Goal: Transaction & Acquisition: Purchase product/service

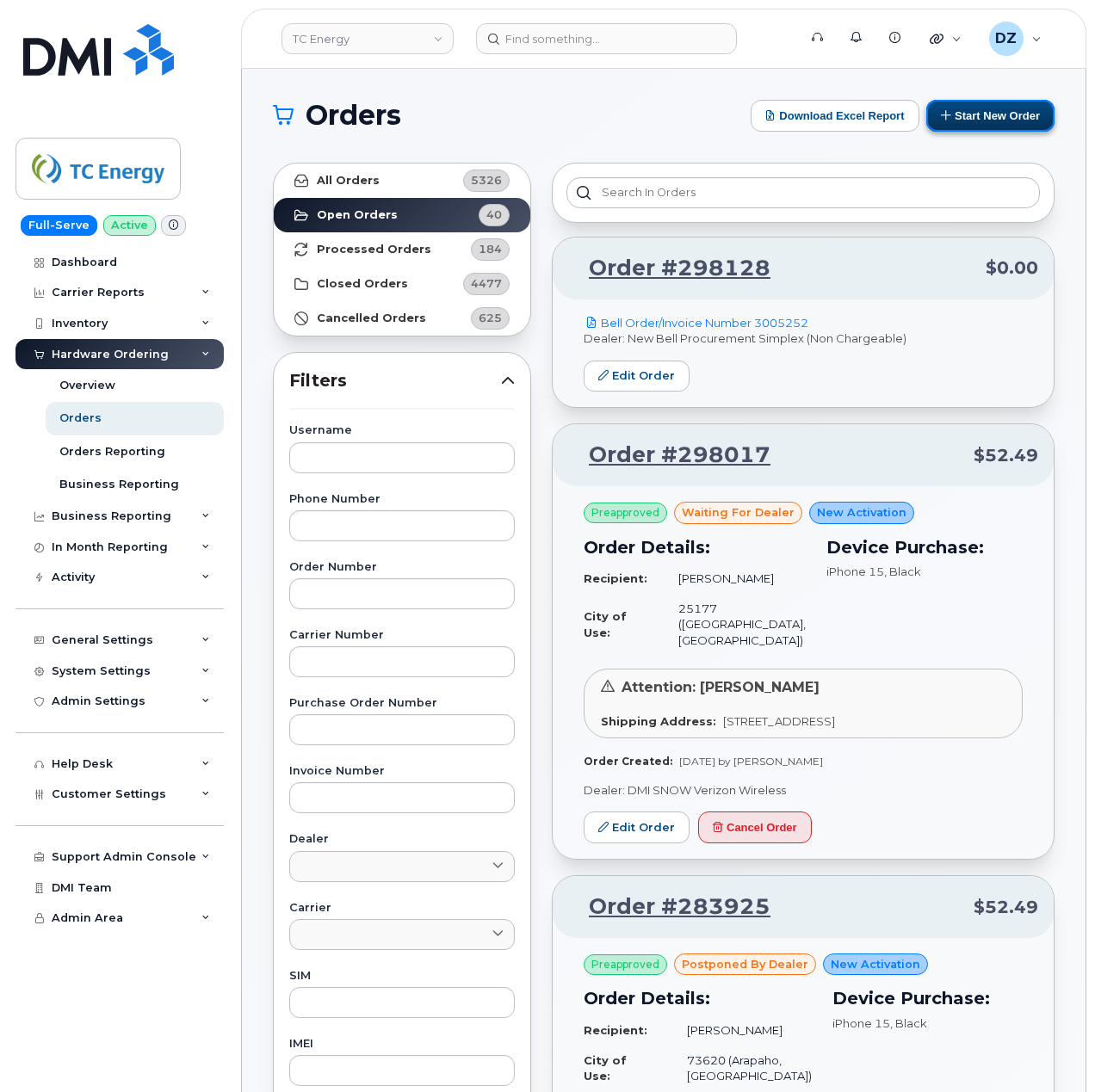
click at [1020, 120] on button "Start New Order" at bounding box center [990, 115] width 129 height 31
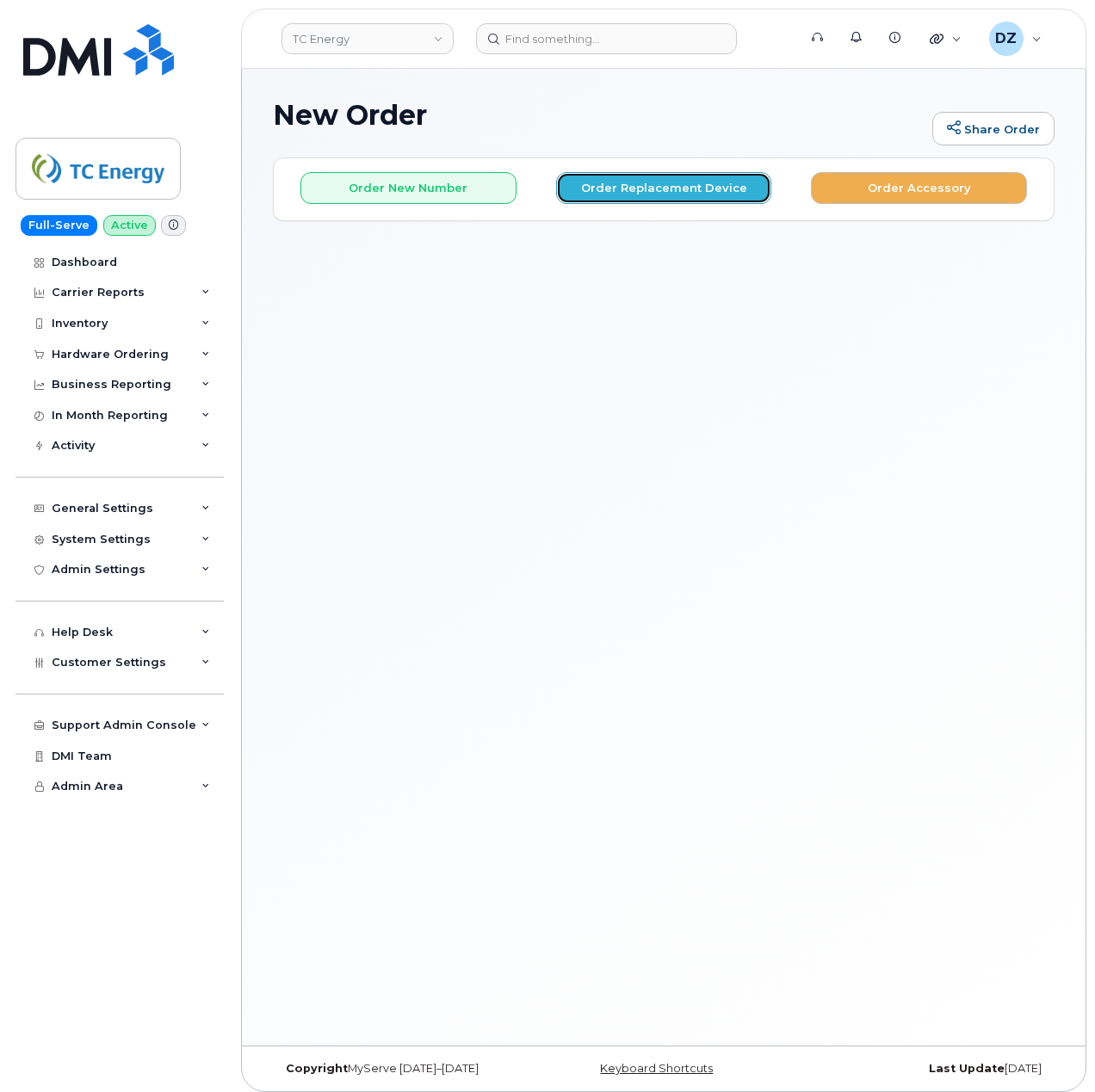
click at [669, 186] on button "Order Replacement Device" at bounding box center [664, 188] width 216 height 31
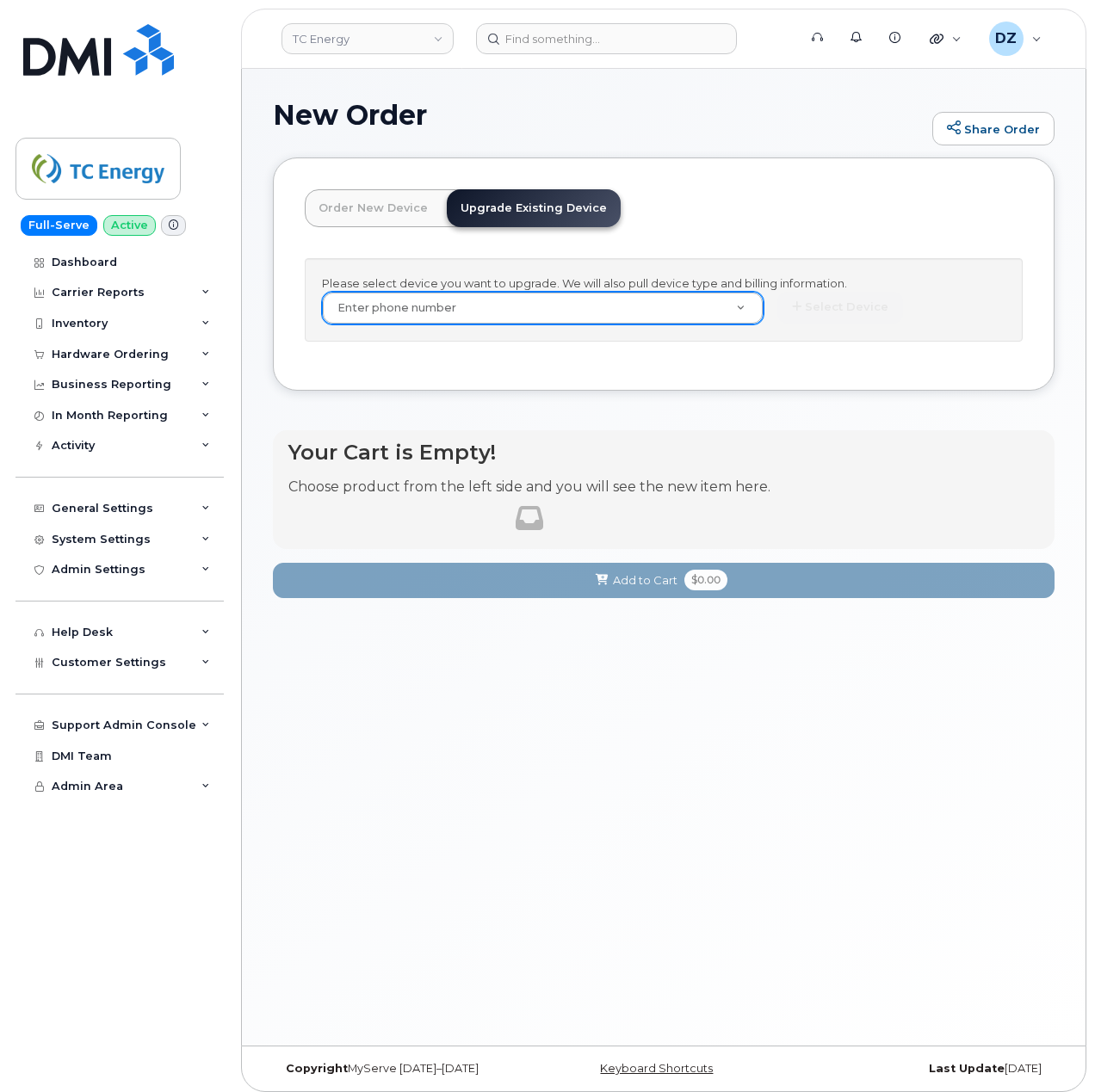
paste input "218-308-4852"
type input "218-308-4852"
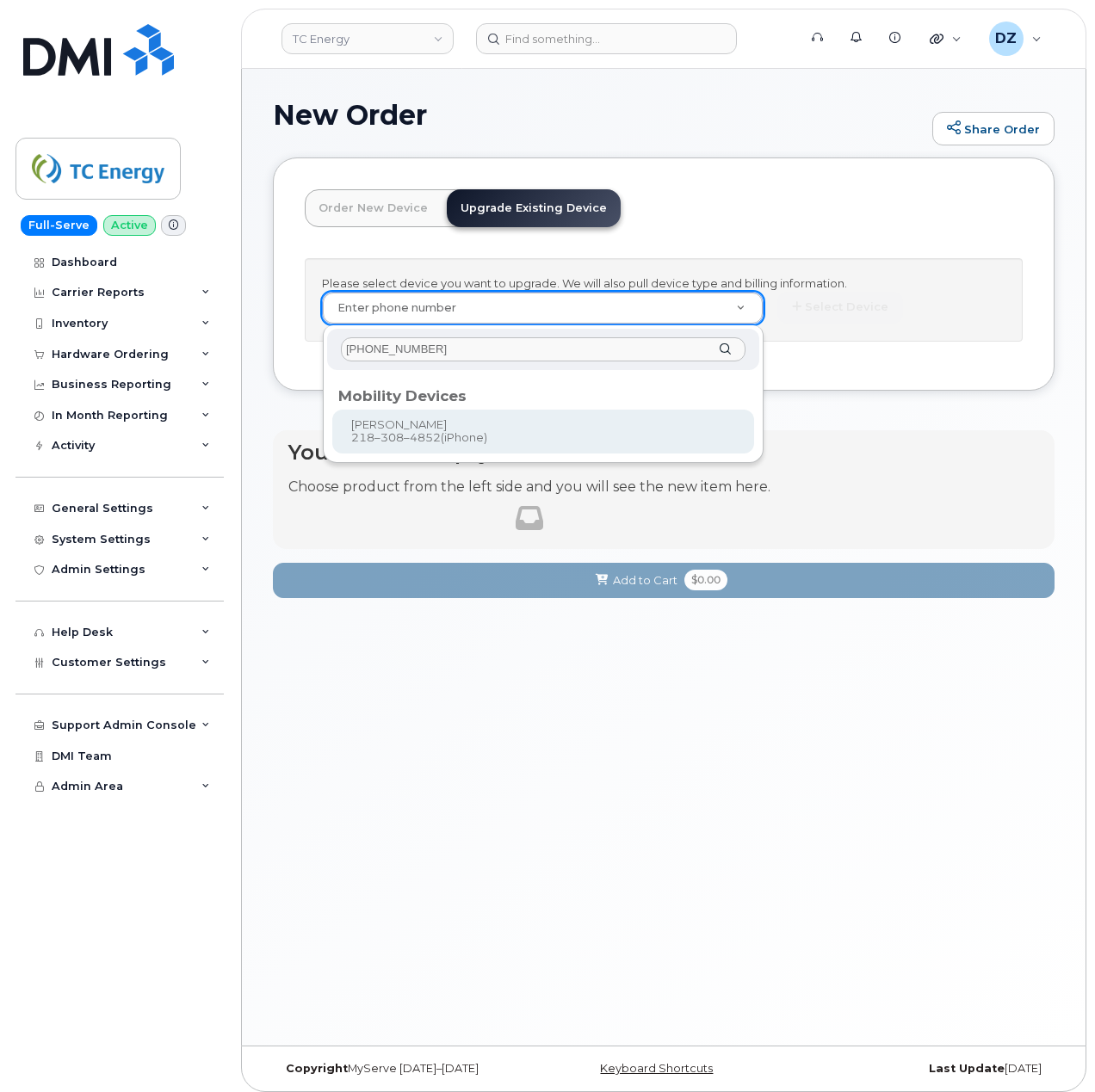
type input "218-308-4852"
type input "561319"
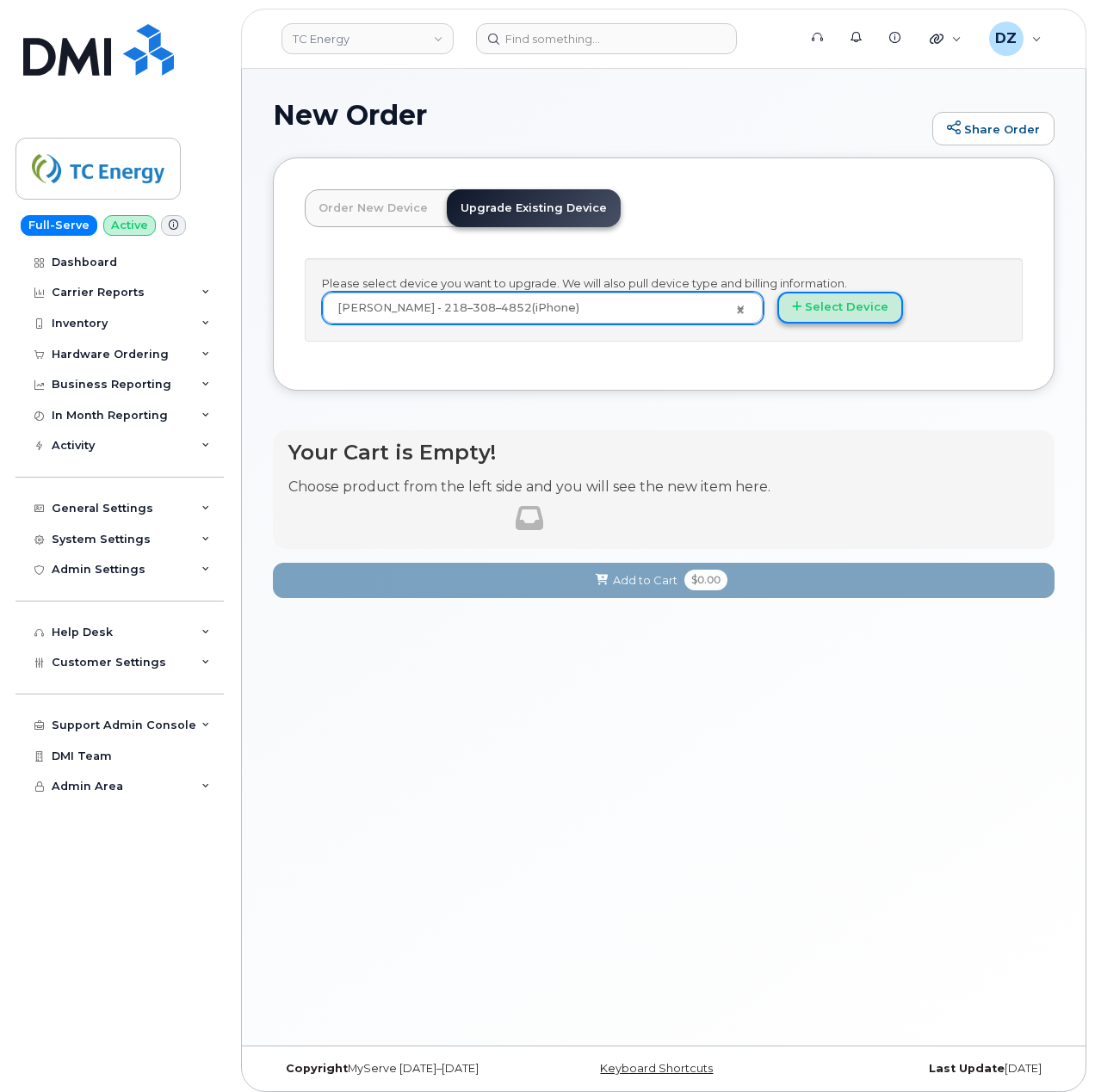
click at [830, 307] on button "Select Device" at bounding box center [841, 307] width 126 height 31
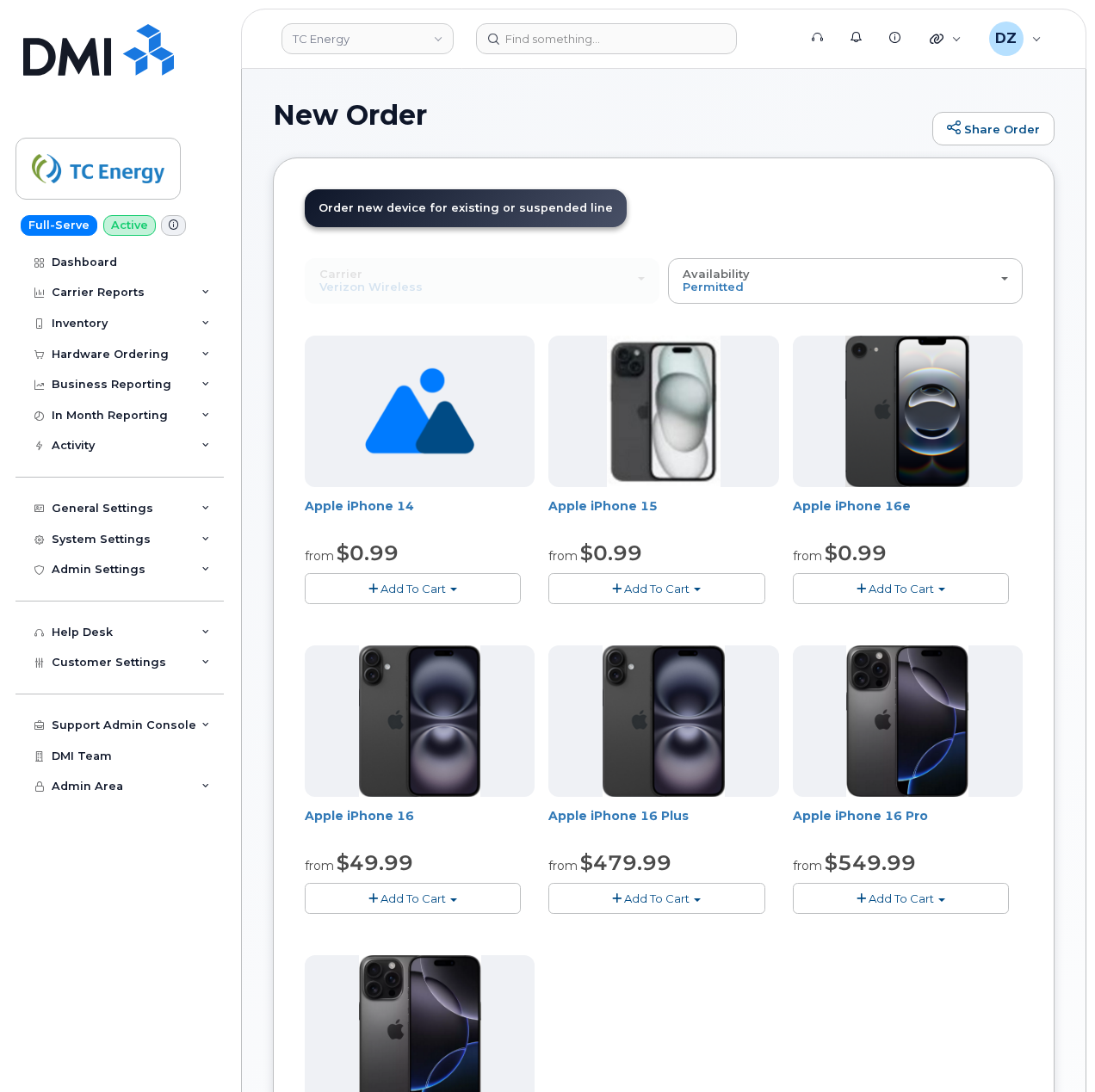
click at [715, 590] on button "Add To Cart" at bounding box center [656, 589] width 216 height 31
click at [619, 668] on link "$0.99 - 2 Year Upgrade (128 GB)" at bounding box center [670, 663] width 234 height 22
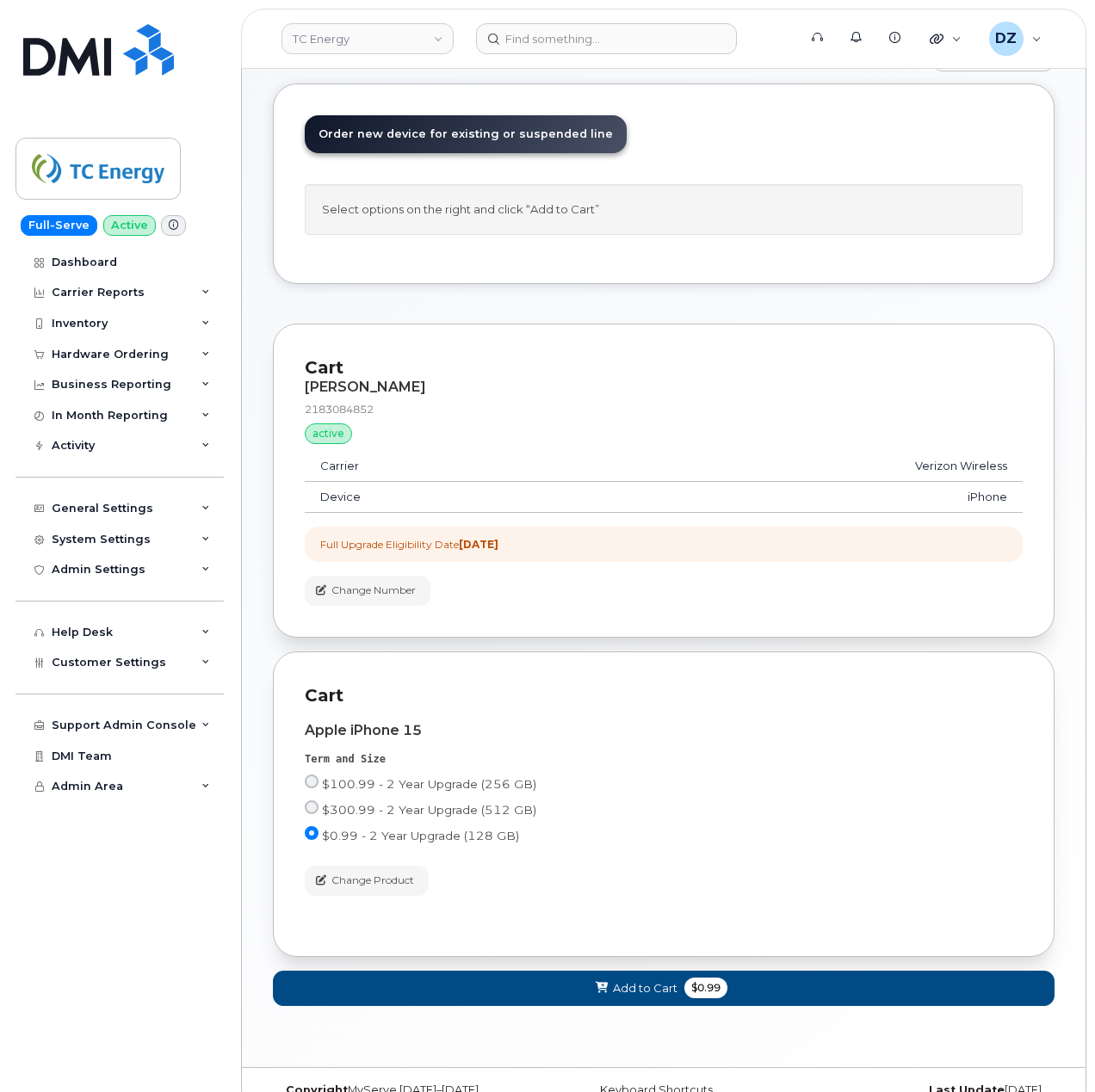
scroll to position [114, 0]
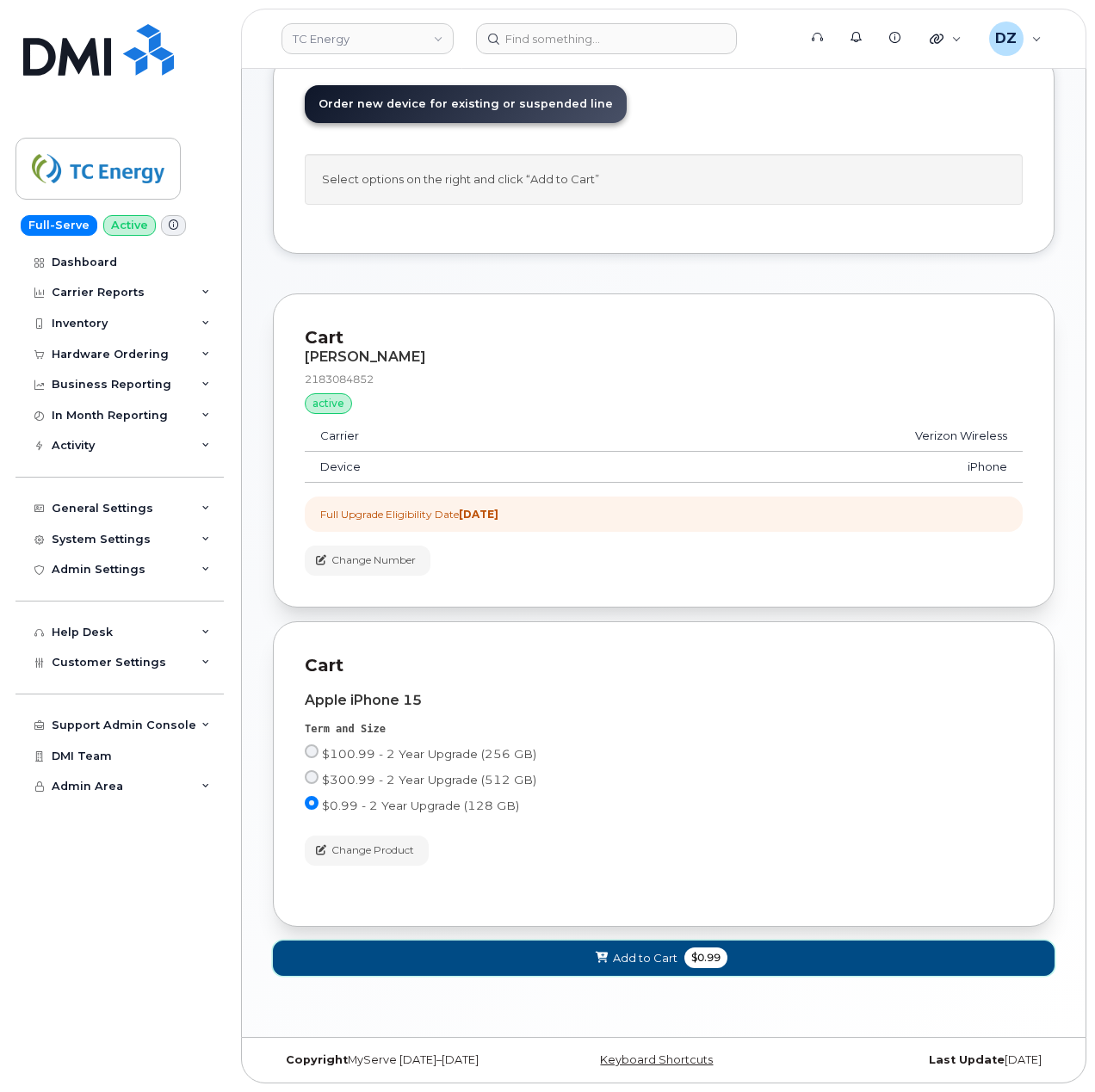
click at [637, 961] on span "Add to Cart" at bounding box center [645, 958] width 65 height 16
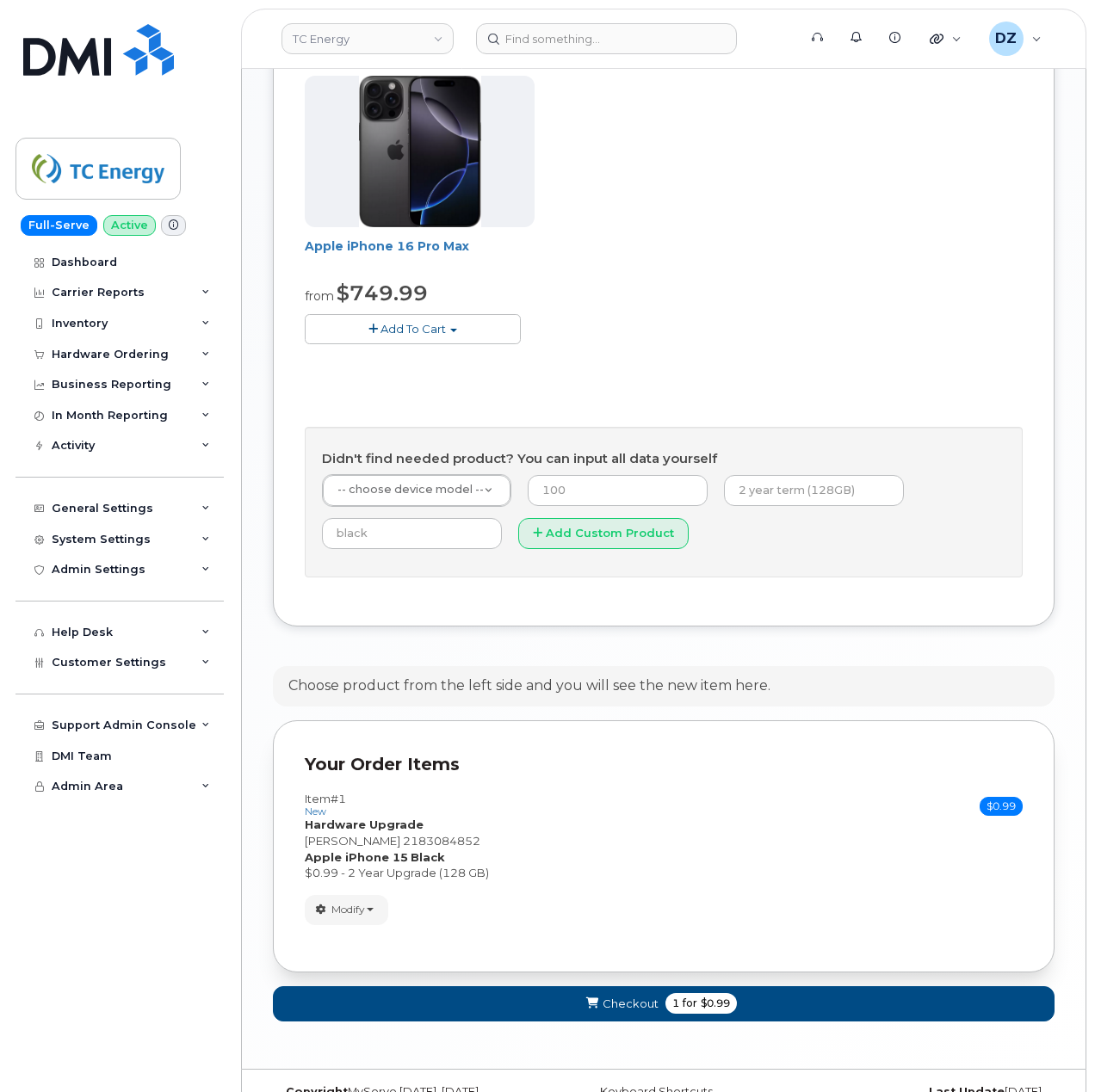
scroll to position [918, 0]
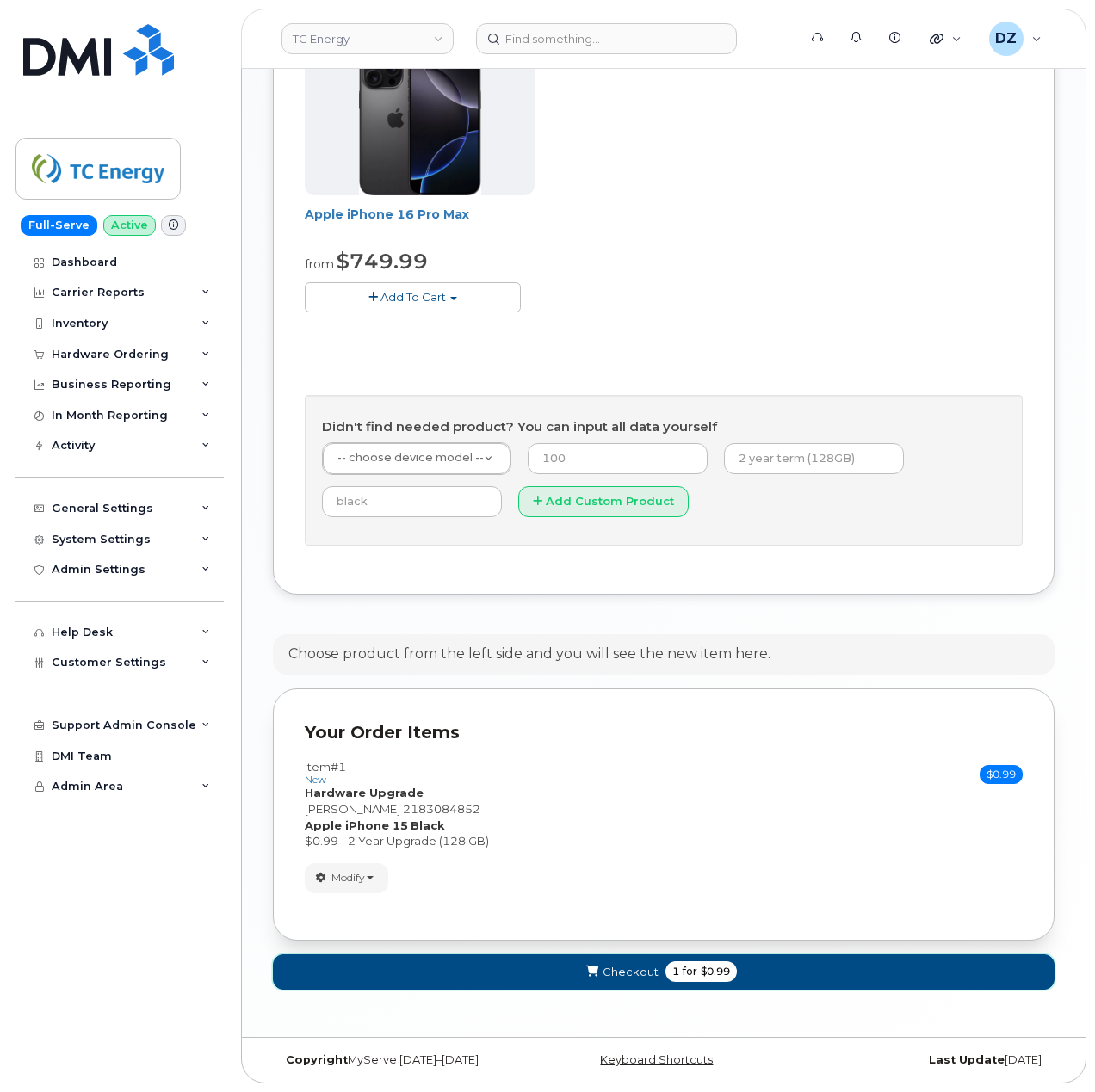
click at [666, 969] on span "1 for $0.99" at bounding box center [700, 972] width 71 height 21
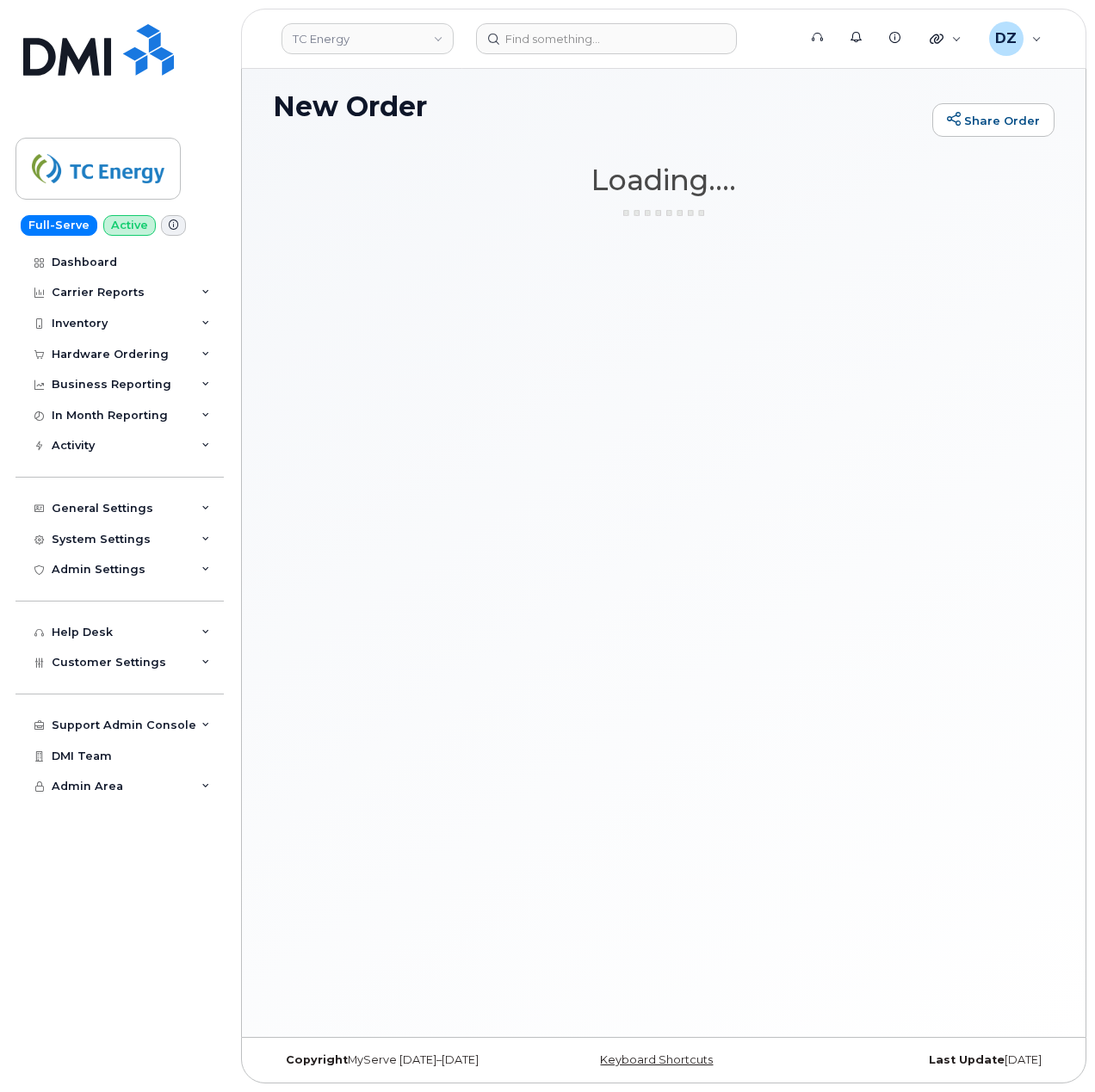
scroll to position [9, 0]
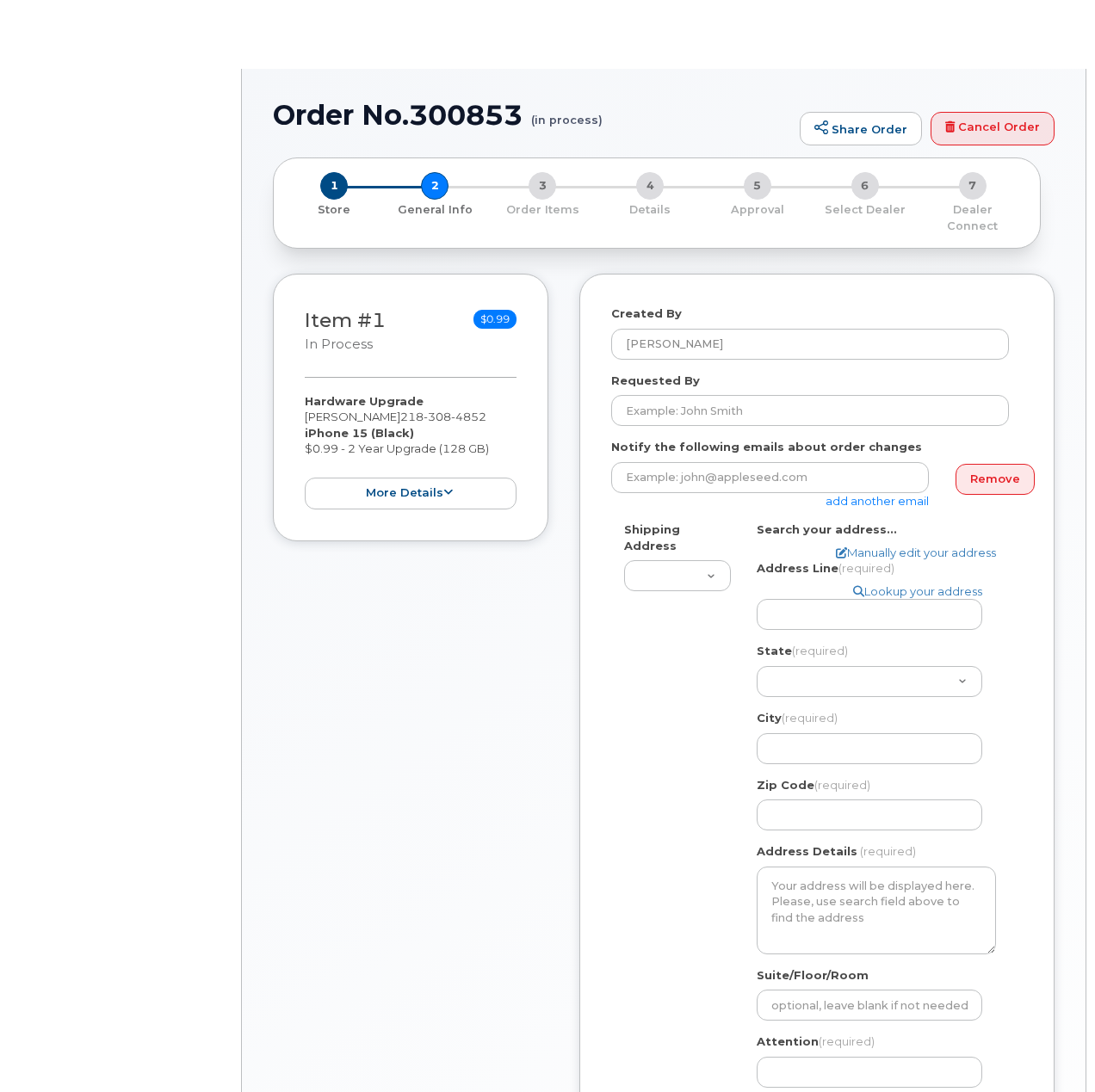
select select
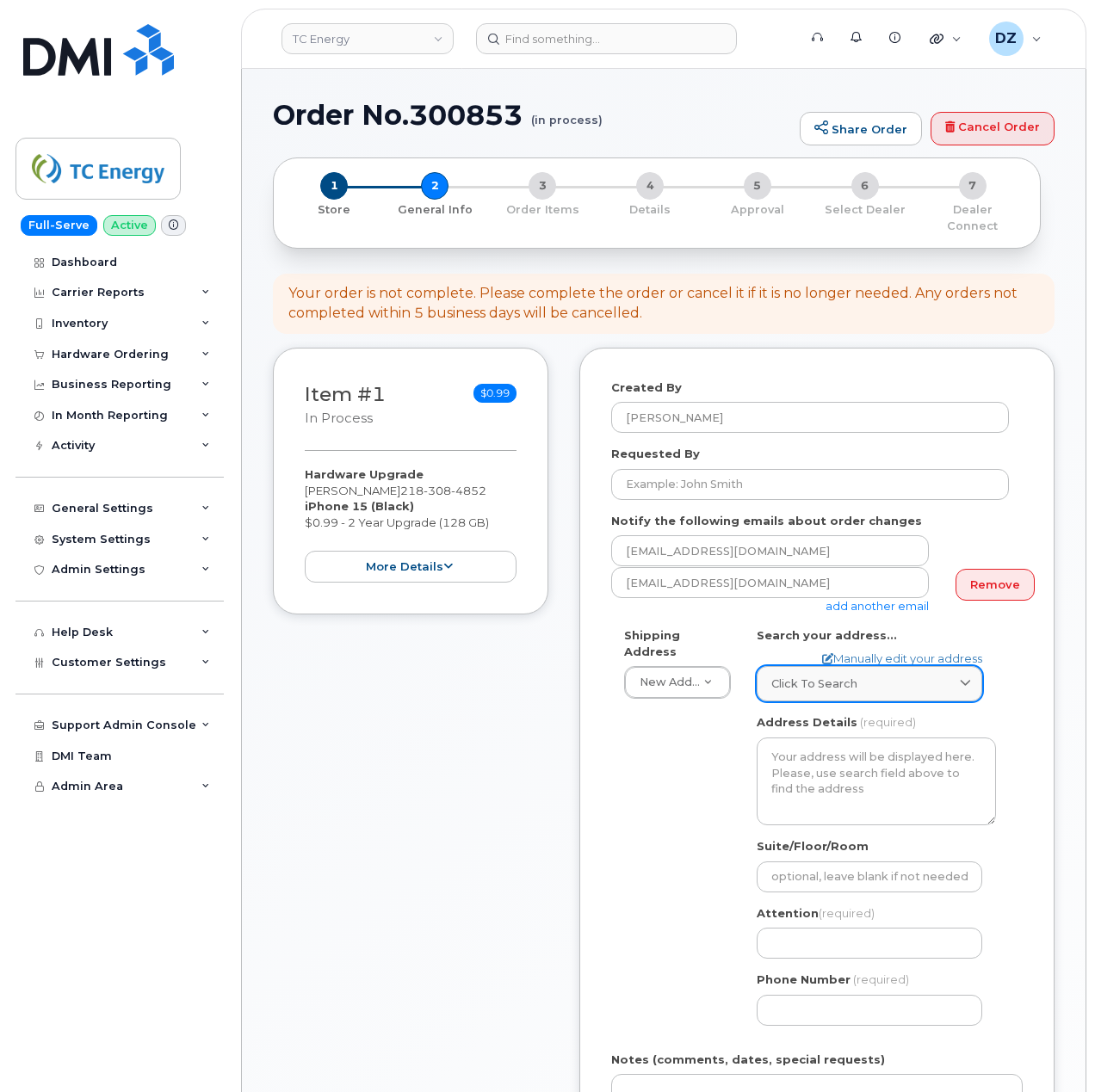
click at [868, 679] on link "Click to search" at bounding box center [869, 683] width 226 height 35
paste input "4094 180th Avenue St. Vincent MN 56755"
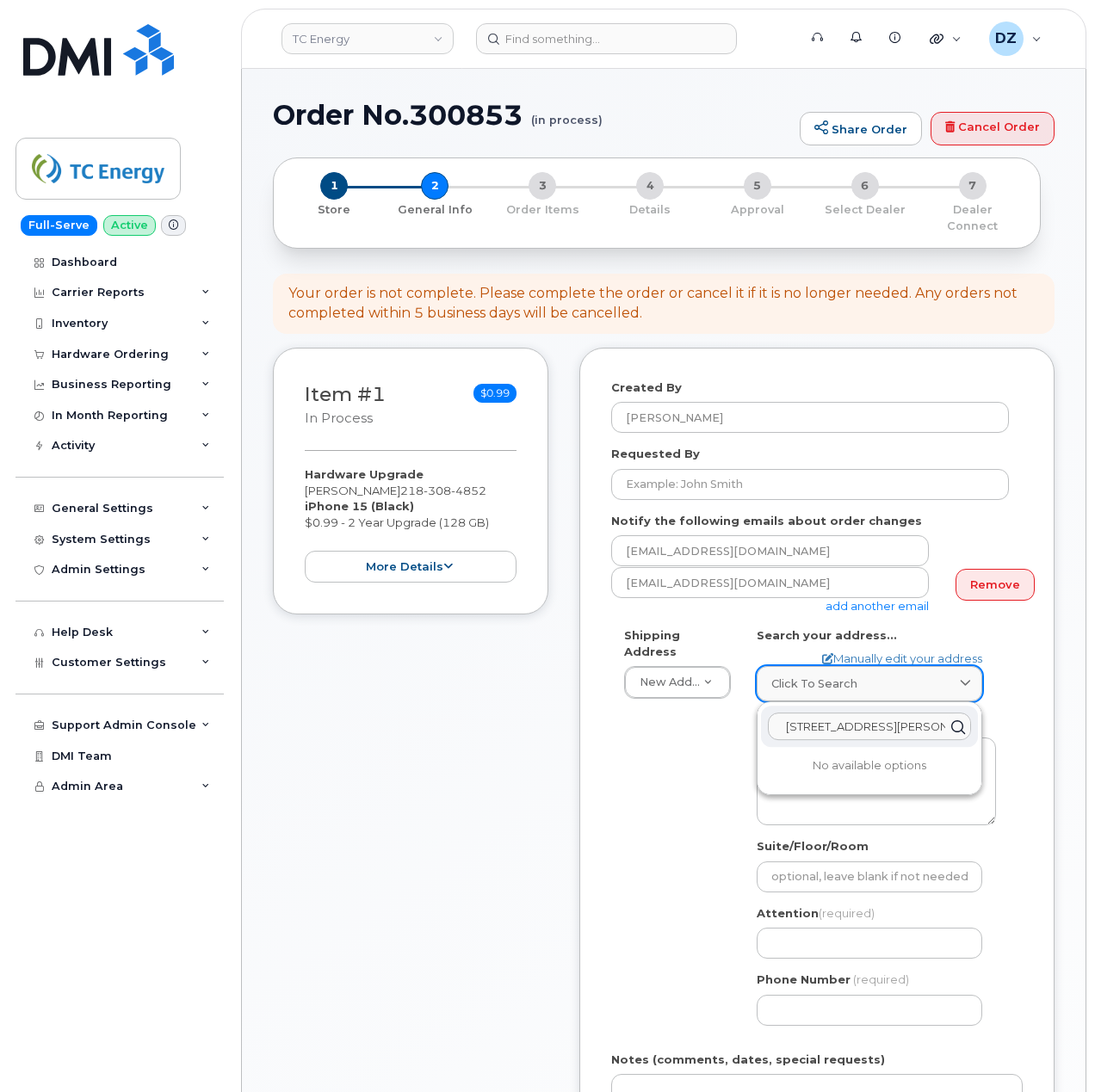
scroll to position [0, 76]
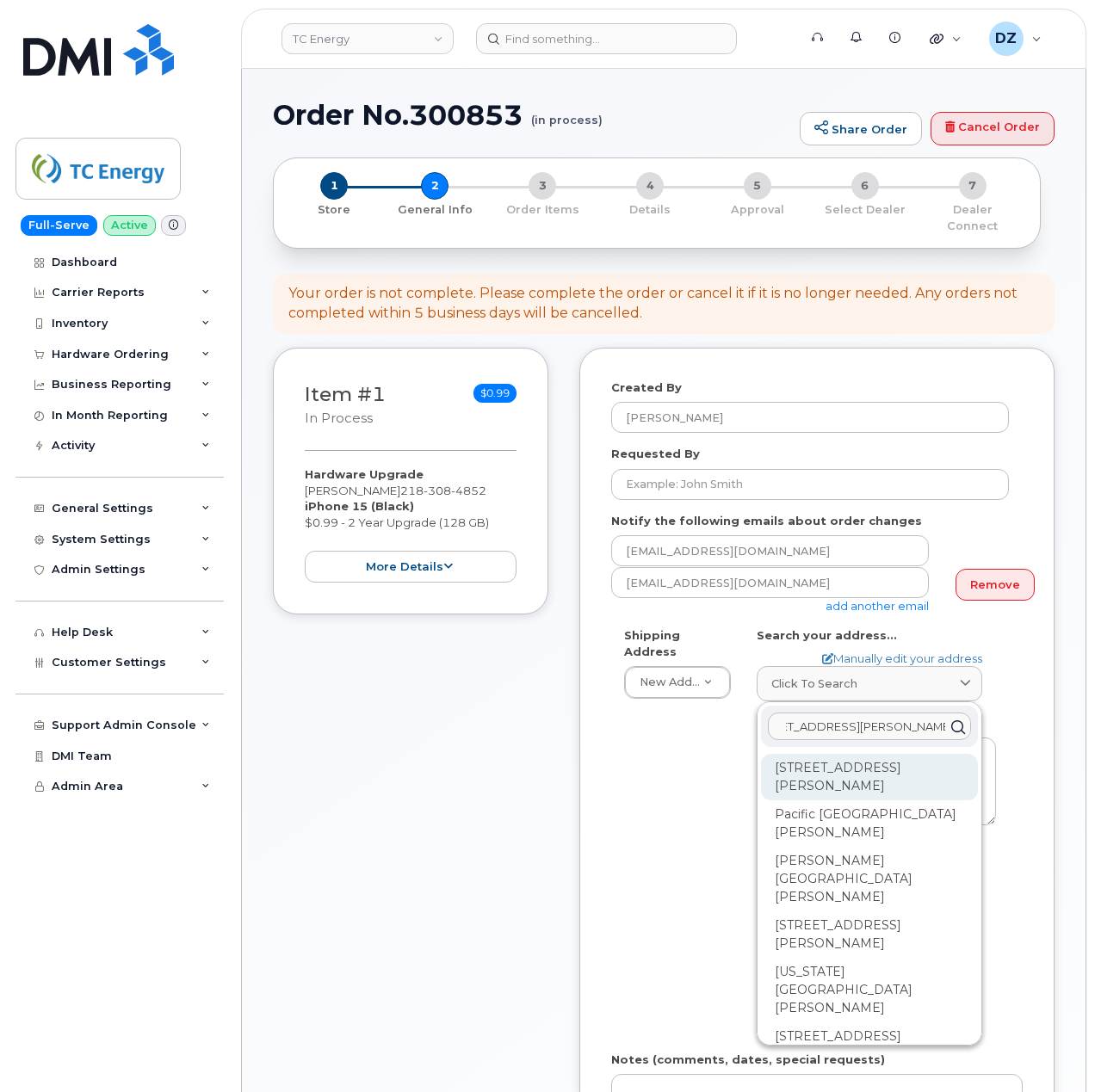
type input "4094 180th Avenue St. Vincent MN 56755"
click at [866, 761] on div "4094 180th Ave Saint Vincent MN 56755-9566" at bounding box center [869, 777] width 217 height 47
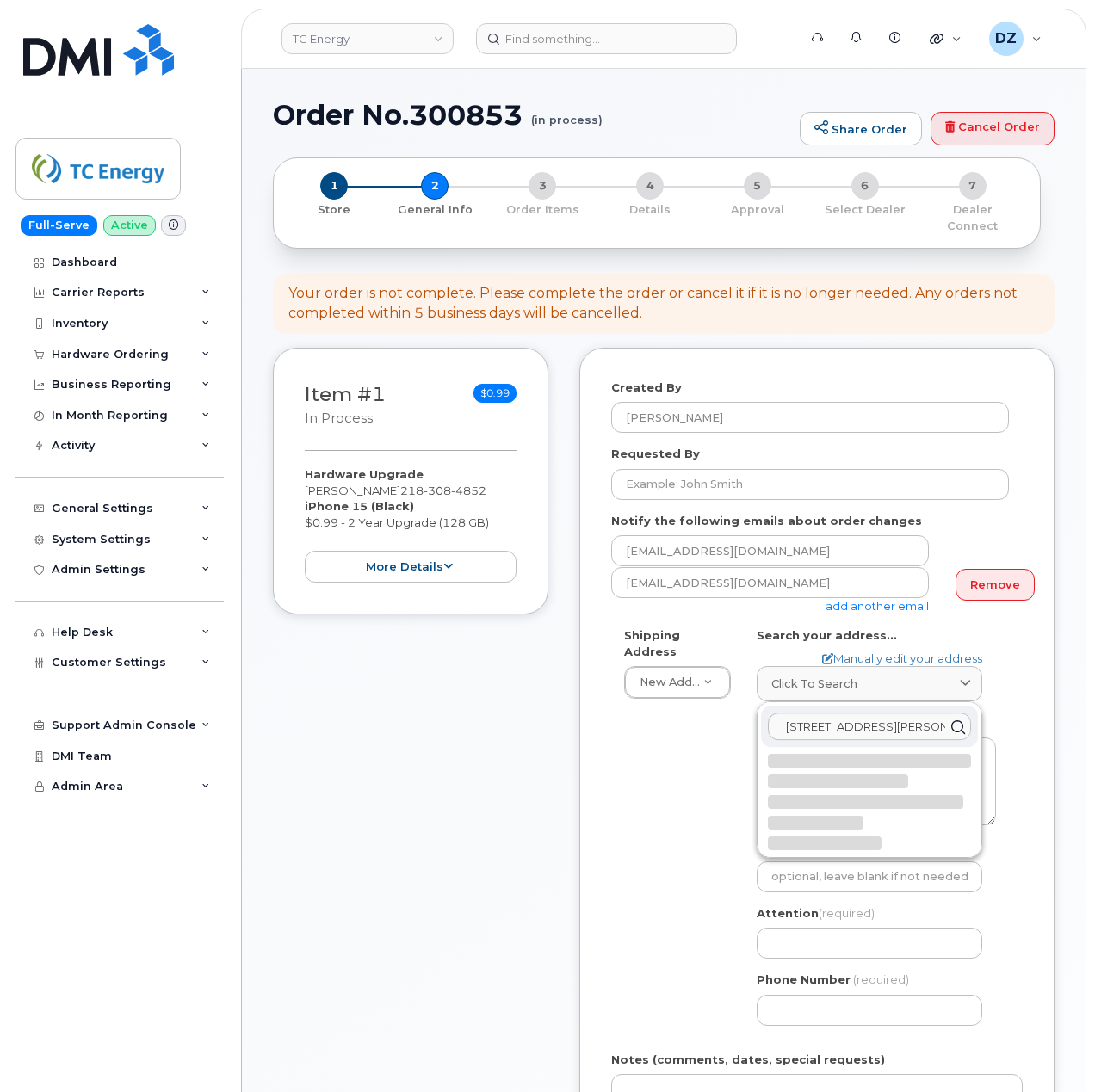
select select
type textarea "4094 180th Ave SAINT VINCENT MN 56755-9566 UNITED STATES"
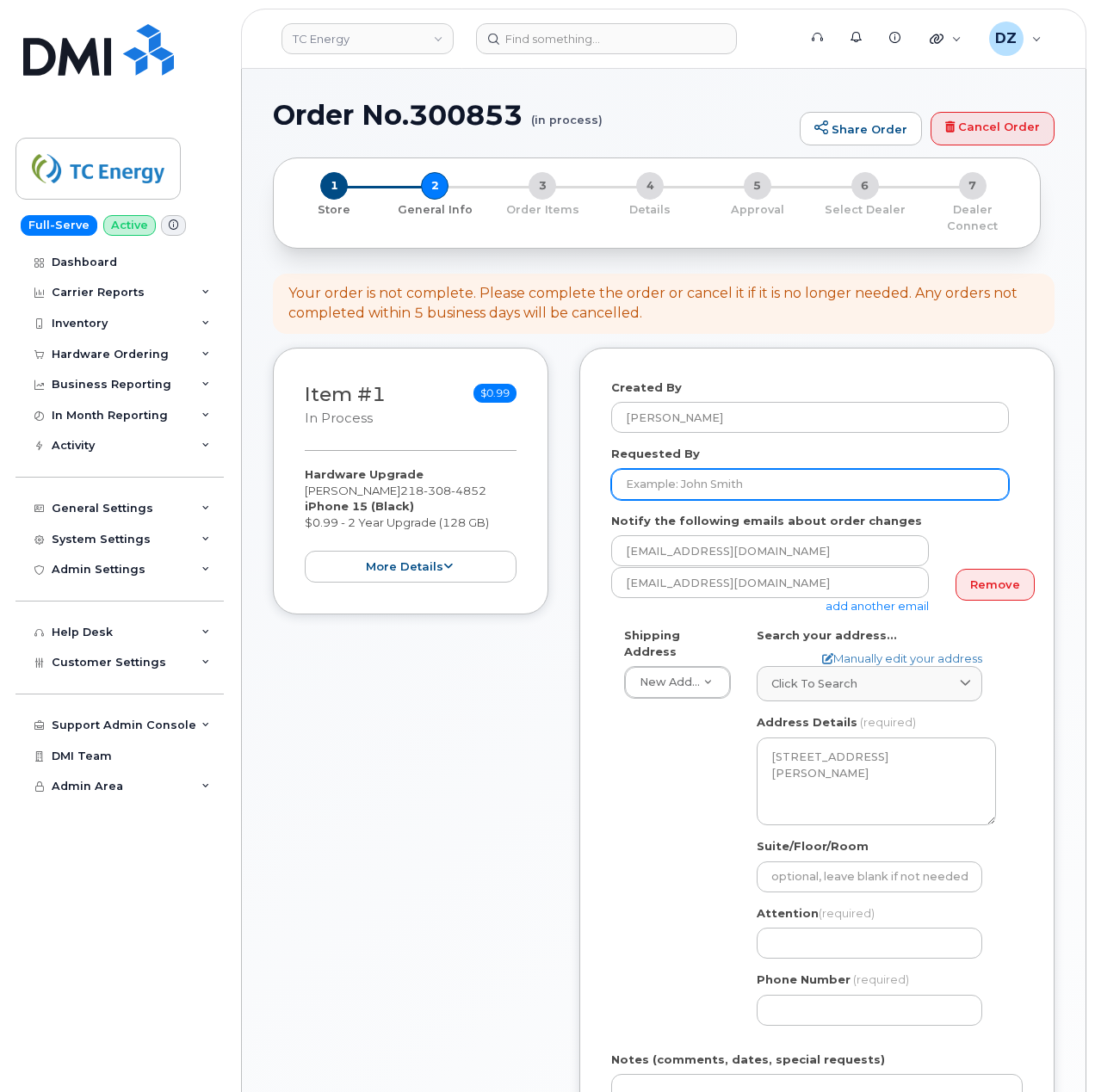
click at [692, 469] on input "Requested By" at bounding box center [810, 484] width 397 height 31
paste input "SCTASK0690728"
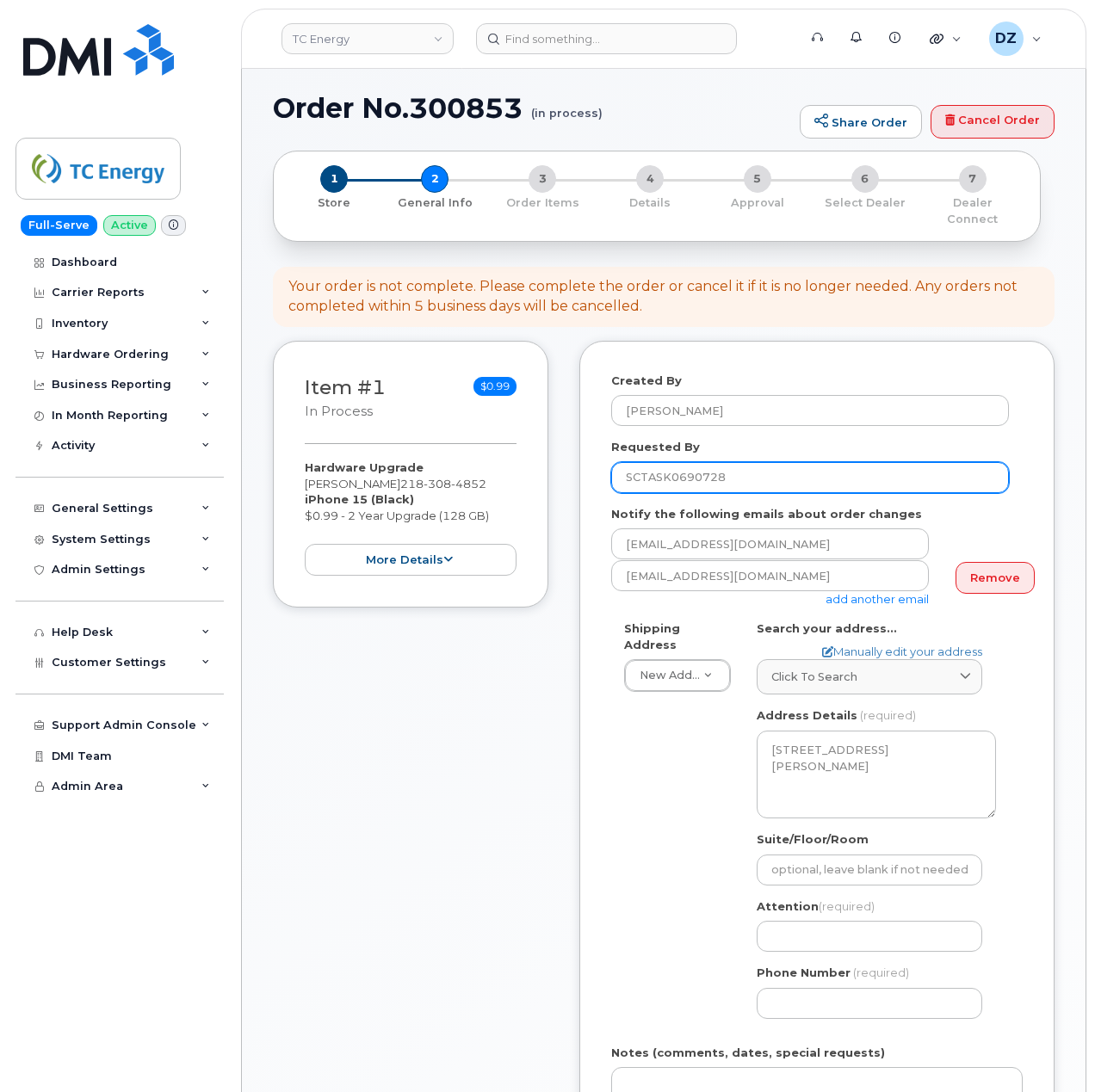
scroll to position [458, 0]
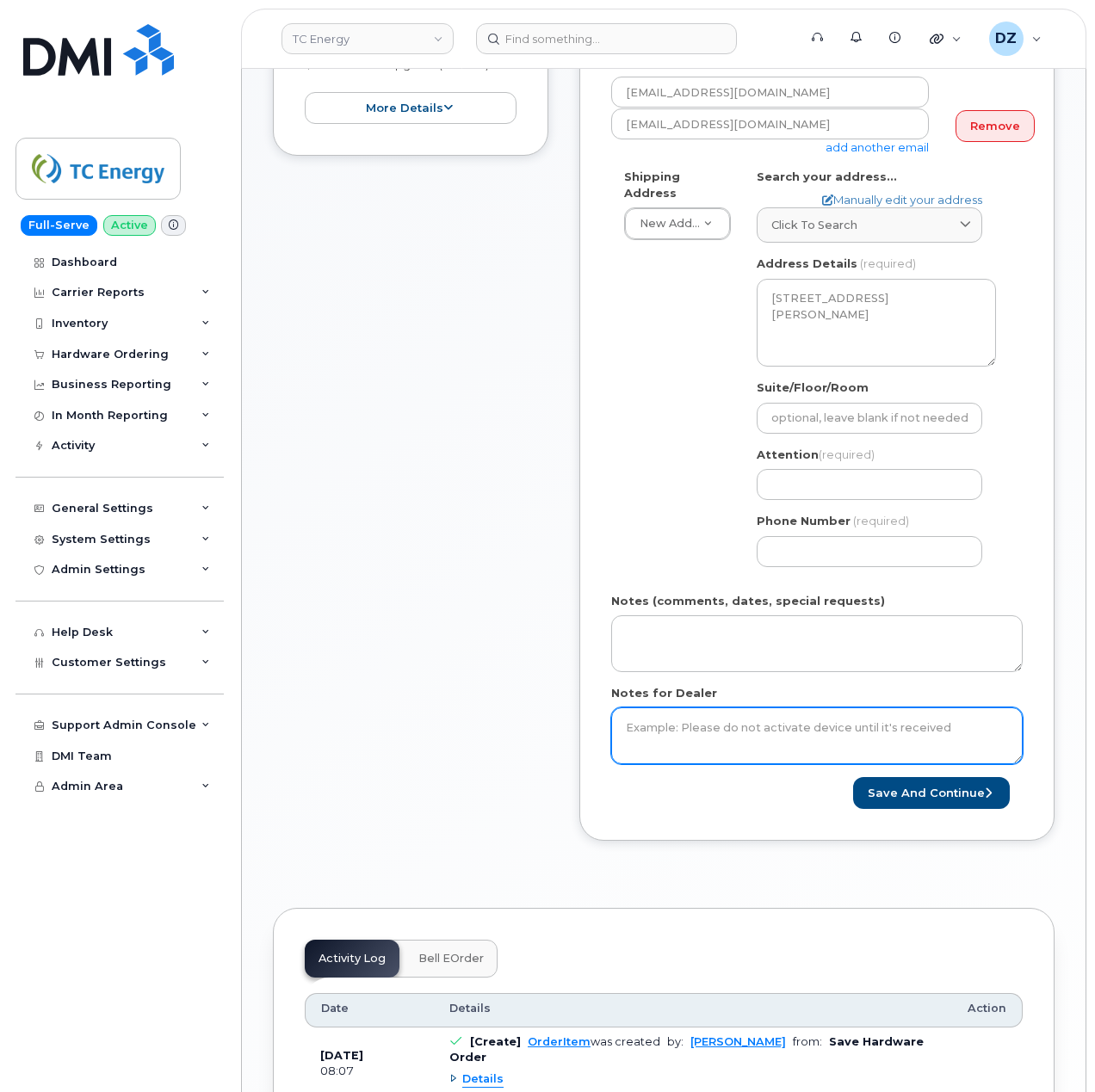
type input "SCTASK0690728"
click at [672, 737] on textarea "Notes for Dealer" at bounding box center [817, 735] width 412 height 57
paste textarea "SCTASK0690728"
type textarea "SCTASK0690728"
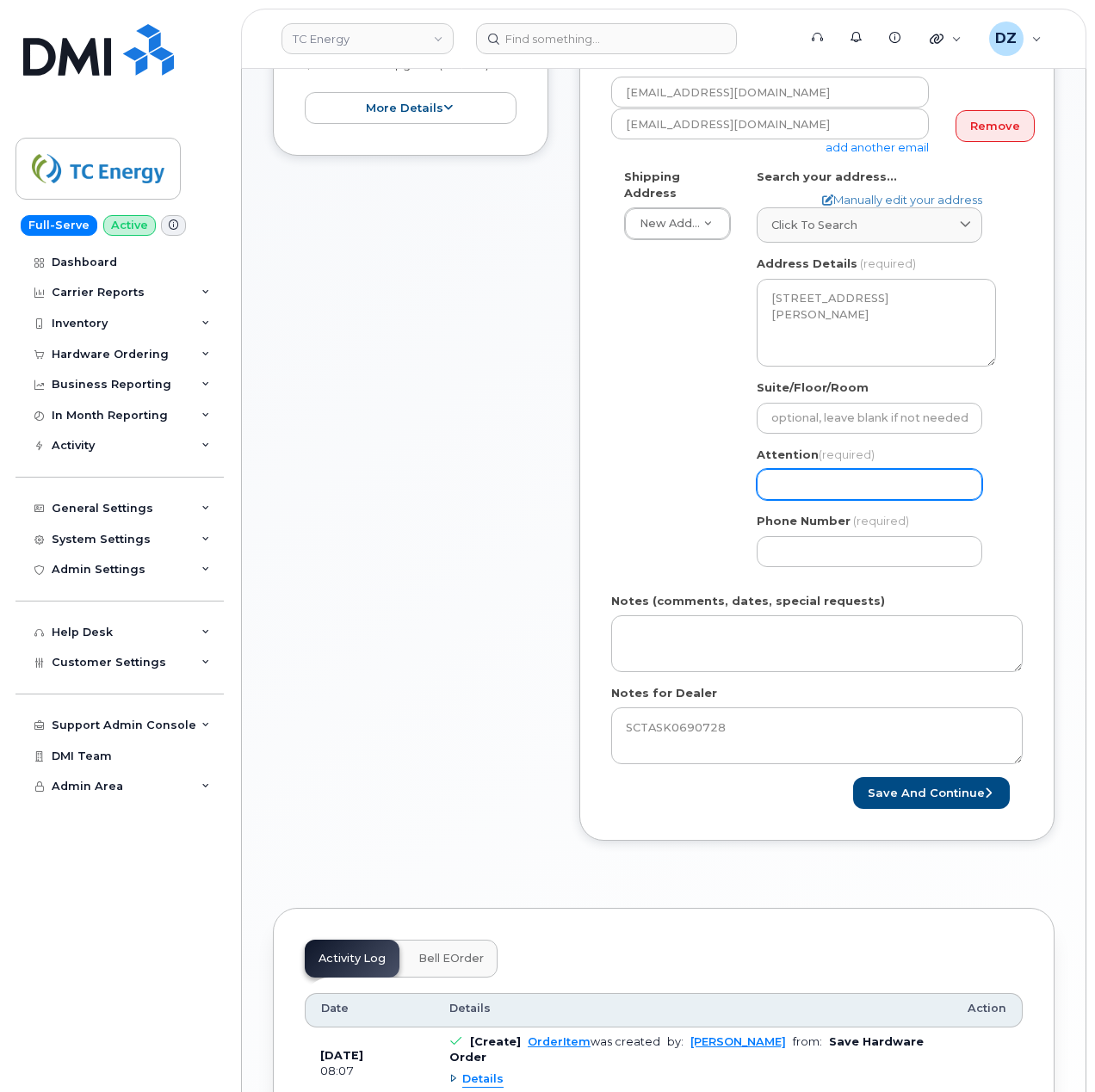
click at [859, 469] on input "Attention (required)" at bounding box center [869, 484] width 226 height 31
paste input "[PERSON_NAME]"
type input "[PERSON_NAME]"
select select
type input "[PERSON_NAME]"
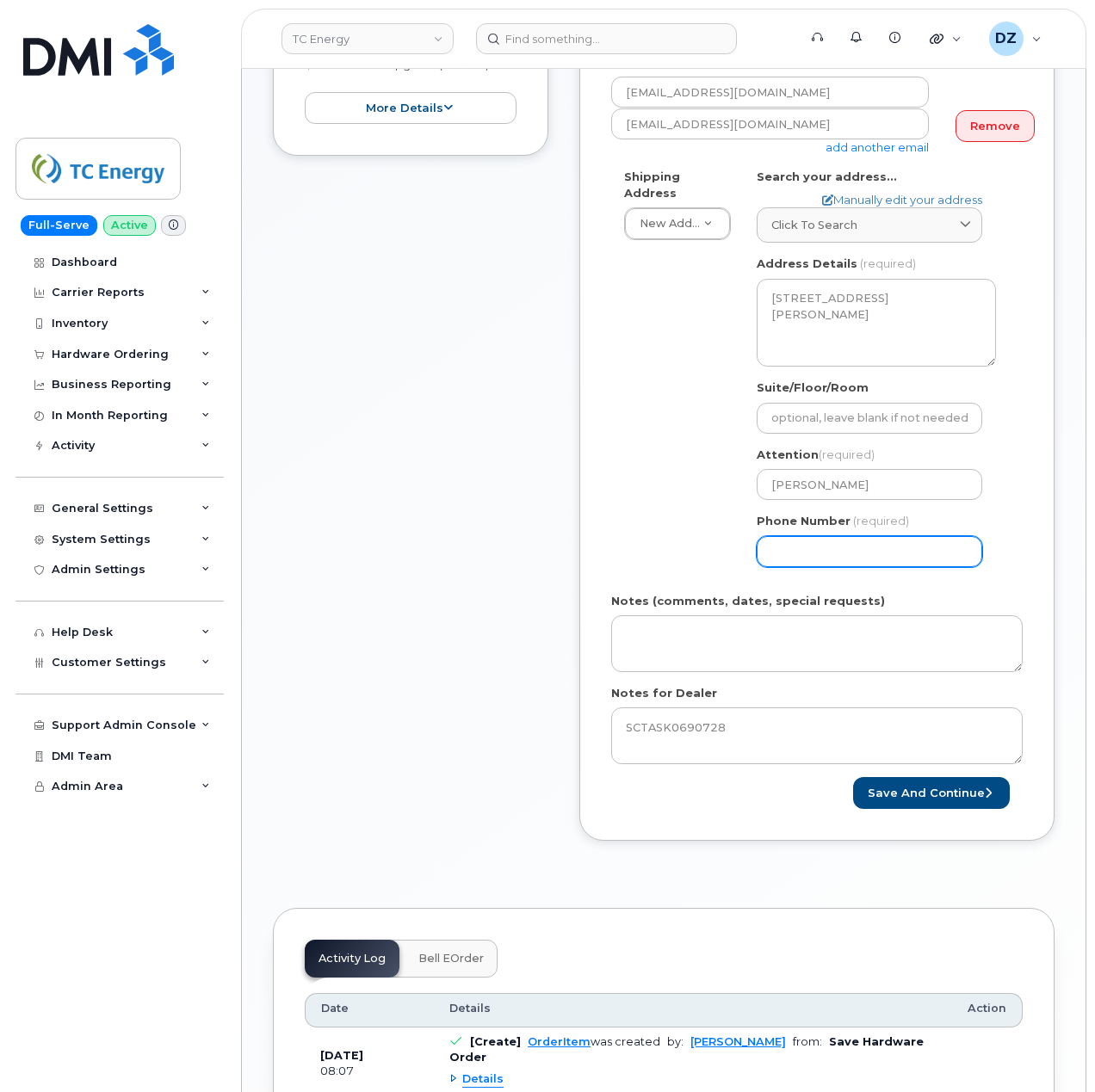
click at [804, 537] on input "Phone Number" at bounding box center [869, 552] width 226 height 31
type input "513354115"
select select
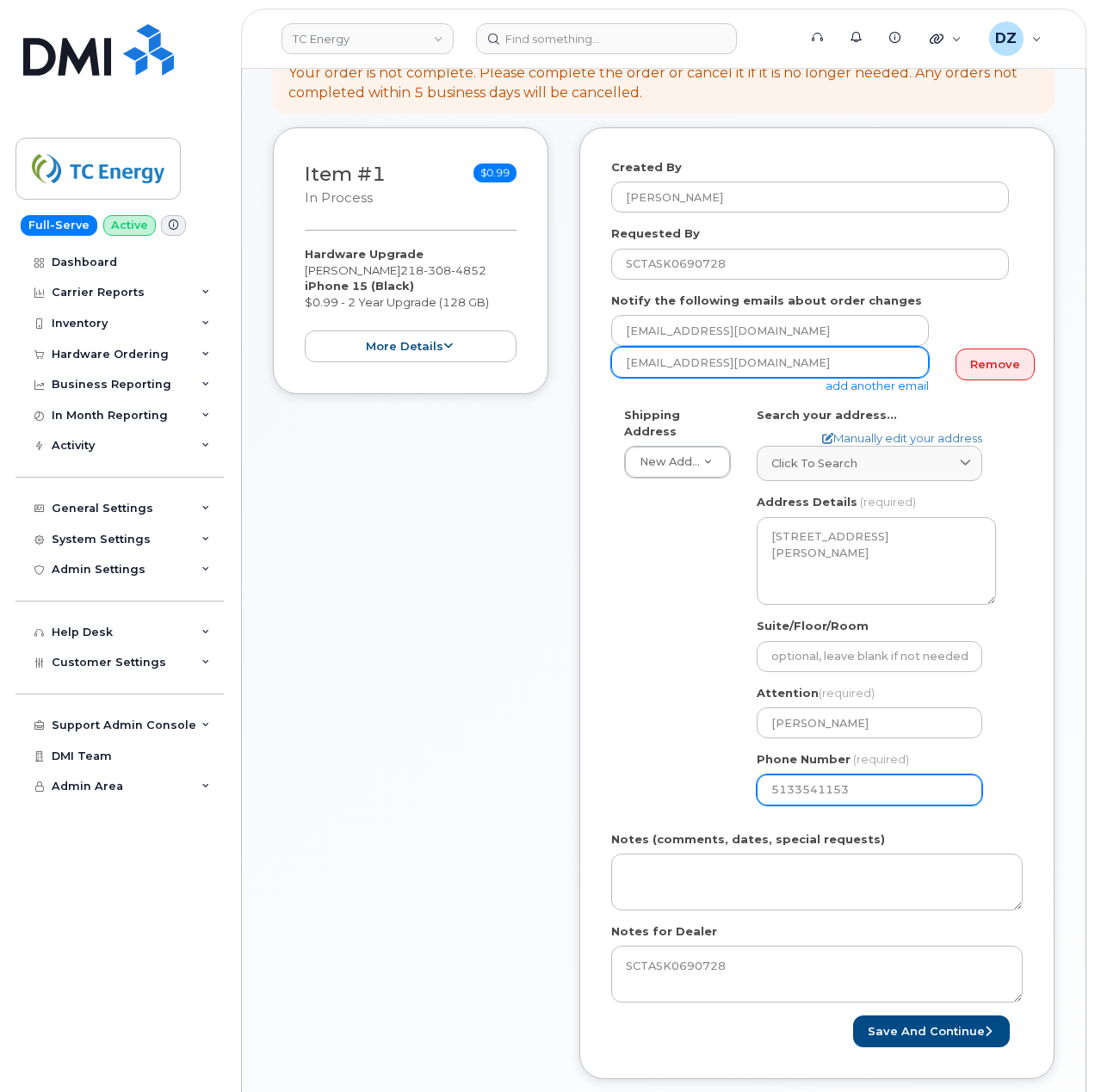
scroll to position [344, 0]
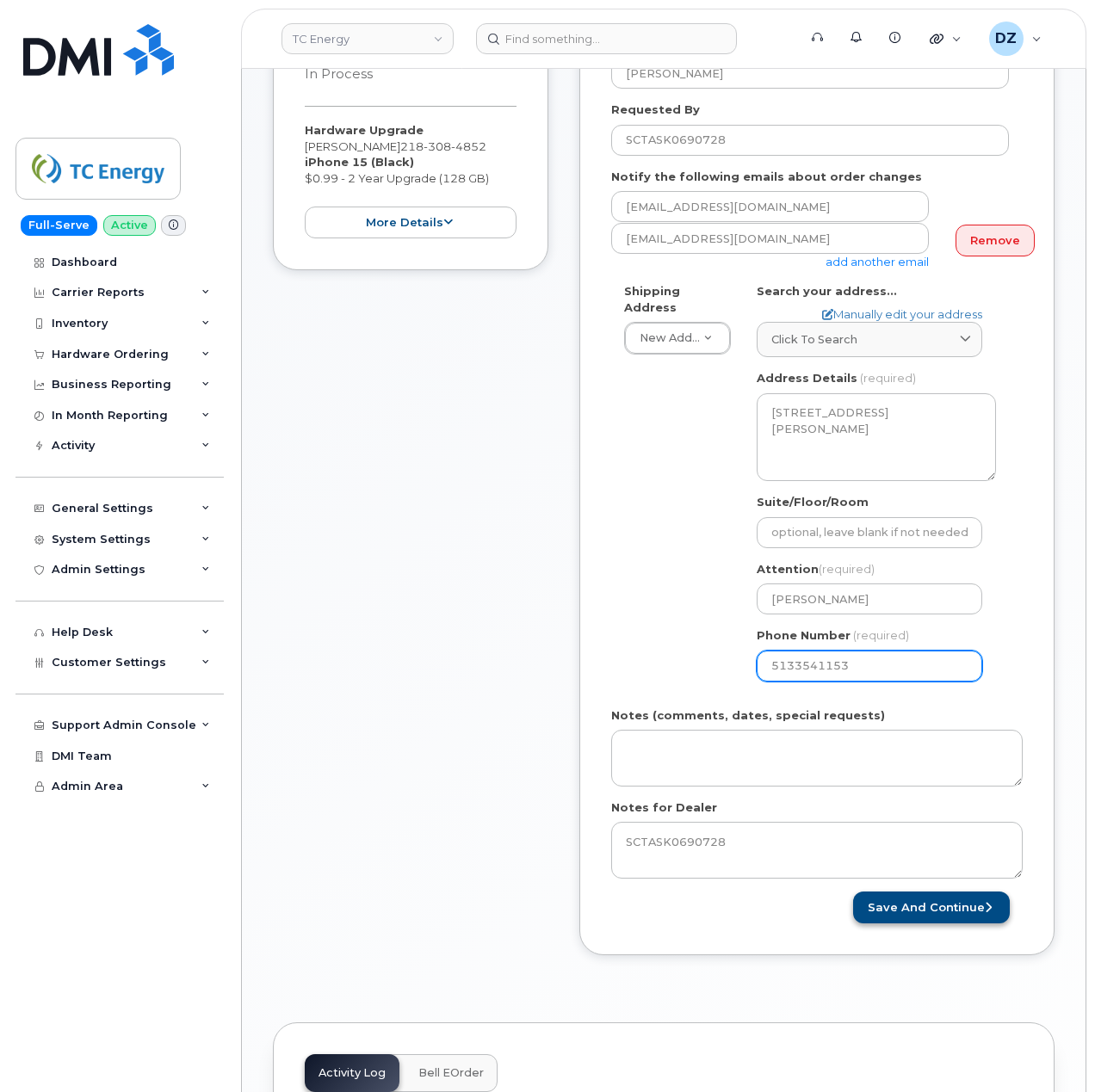
type input "5133541153"
click at [895, 901] on button "Save and Continue" at bounding box center [931, 907] width 156 height 31
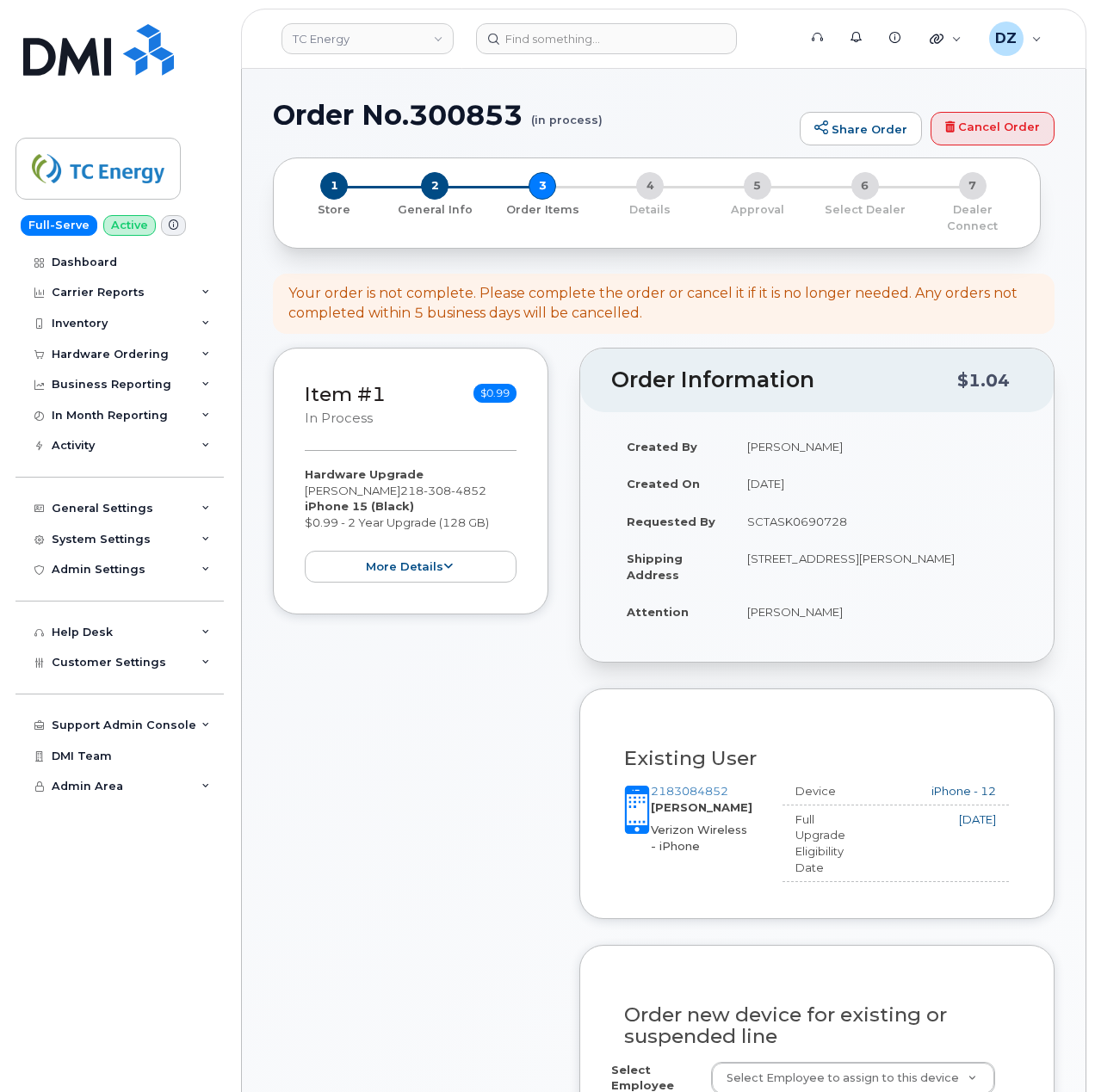
click at [327, 104] on h1 "Order No.300853 (in process)" at bounding box center [532, 115] width 519 height 31
click at [458, 111] on h1 "Order No.300853 (in process)" at bounding box center [532, 115] width 519 height 31
copy h1 "Order No.300853"
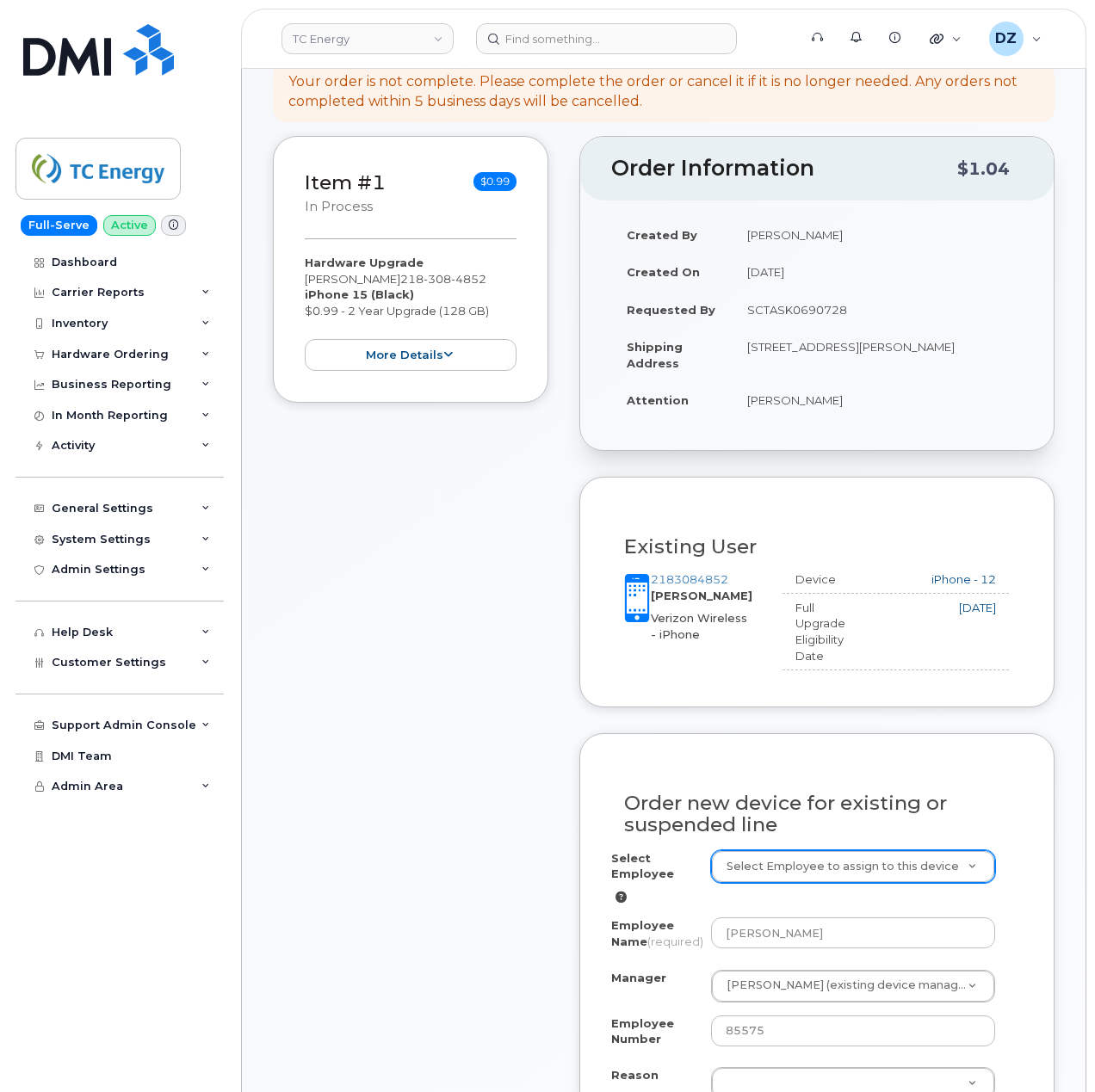
scroll to position [458, 0]
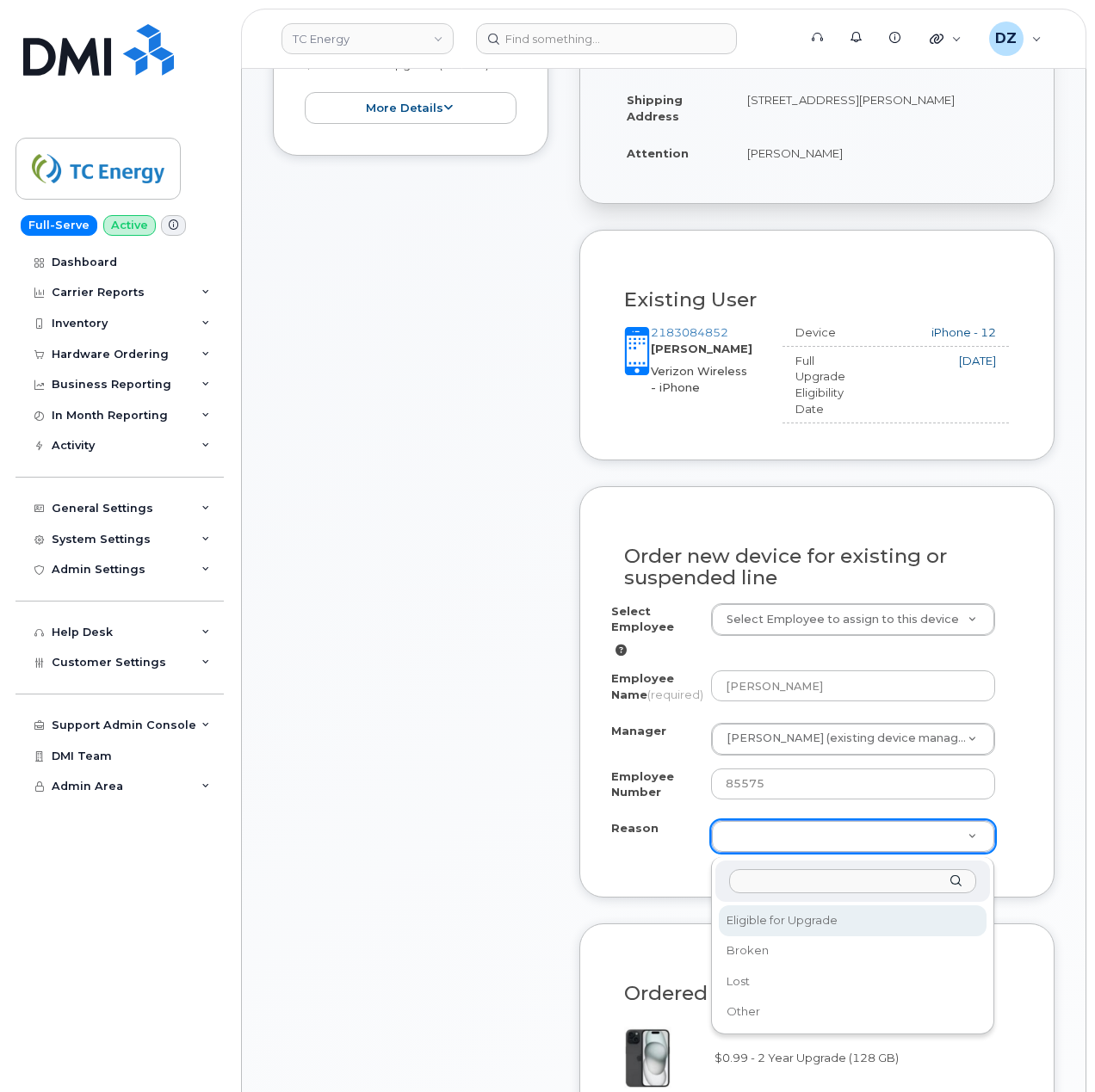
select select "eligible_for_upgrade"
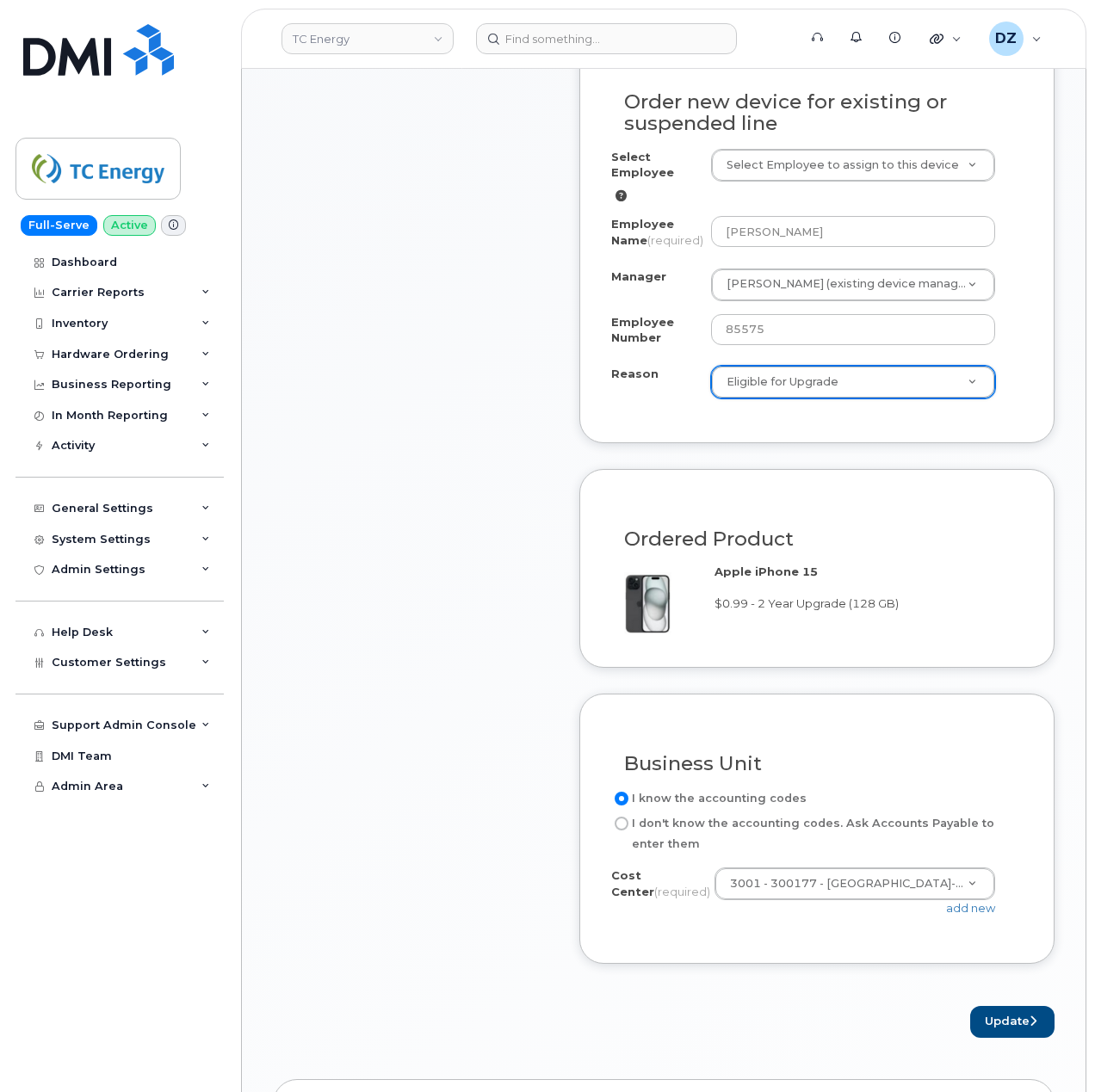
scroll to position [1148, 0]
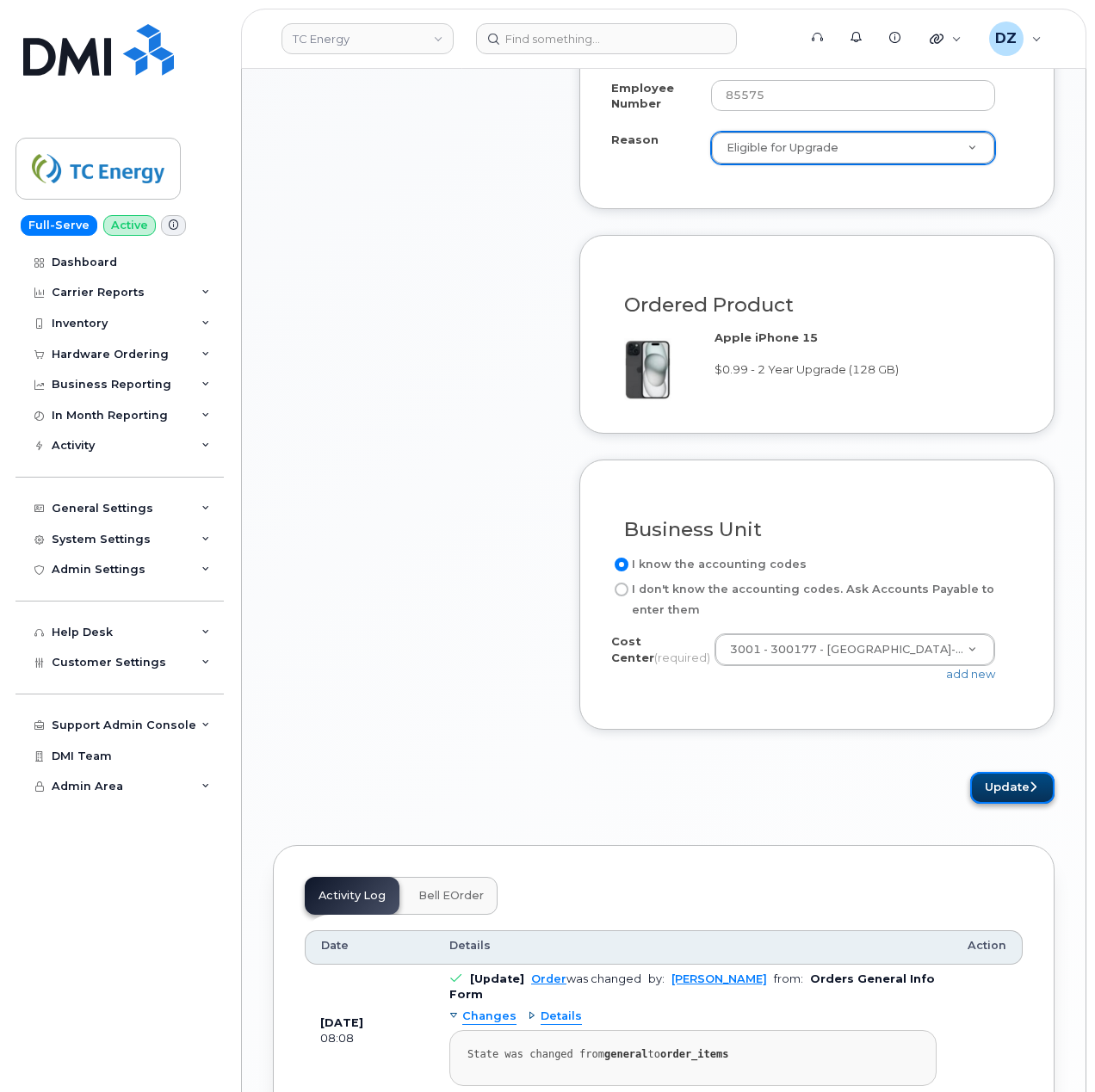
click at [996, 799] on button "Update" at bounding box center [1012, 787] width 85 height 31
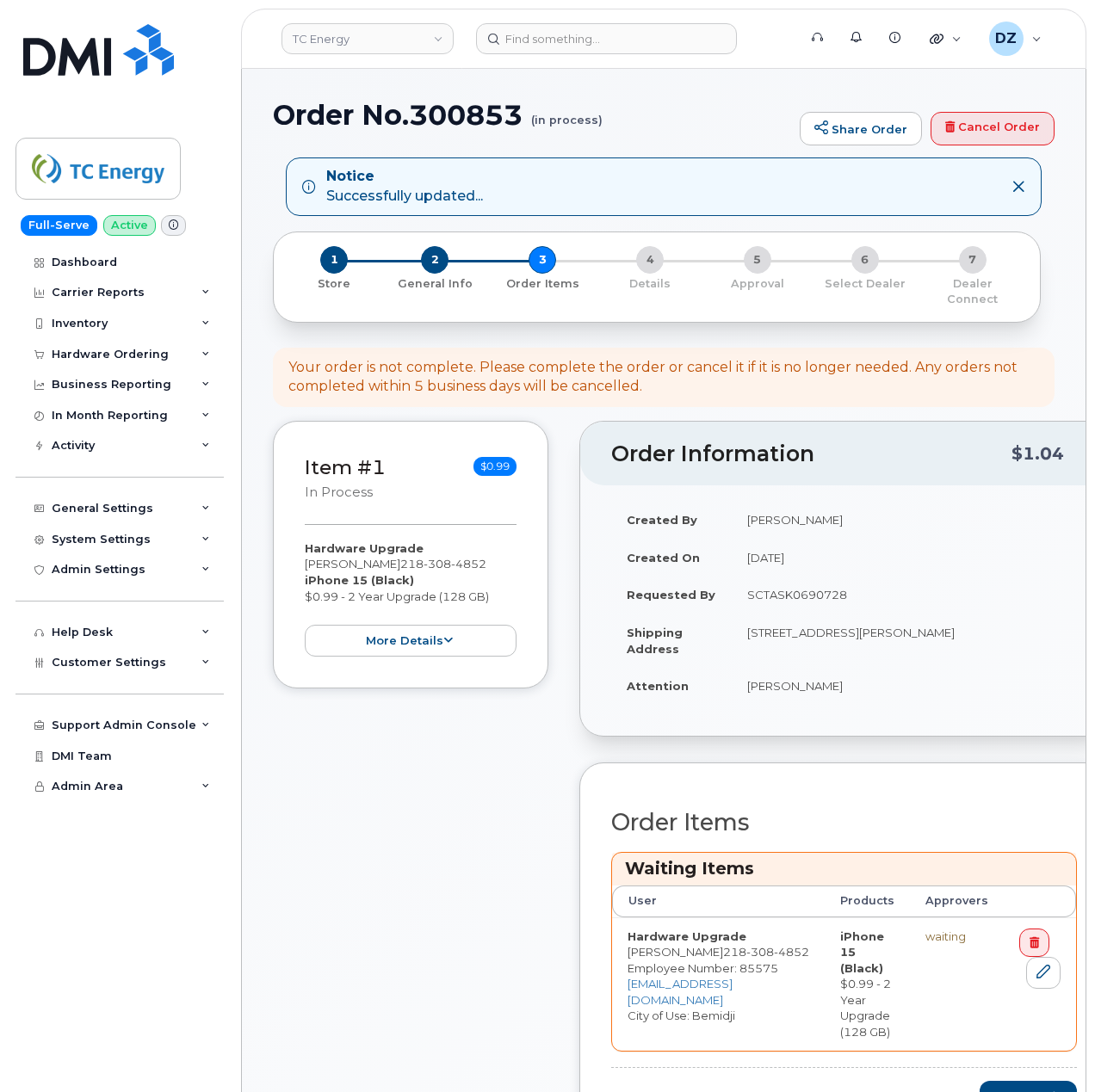
click at [780, 579] on td "SCTASK0690728" at bounding box center [904, 595] width 345 height 38
copy td "SCTASK0690728"
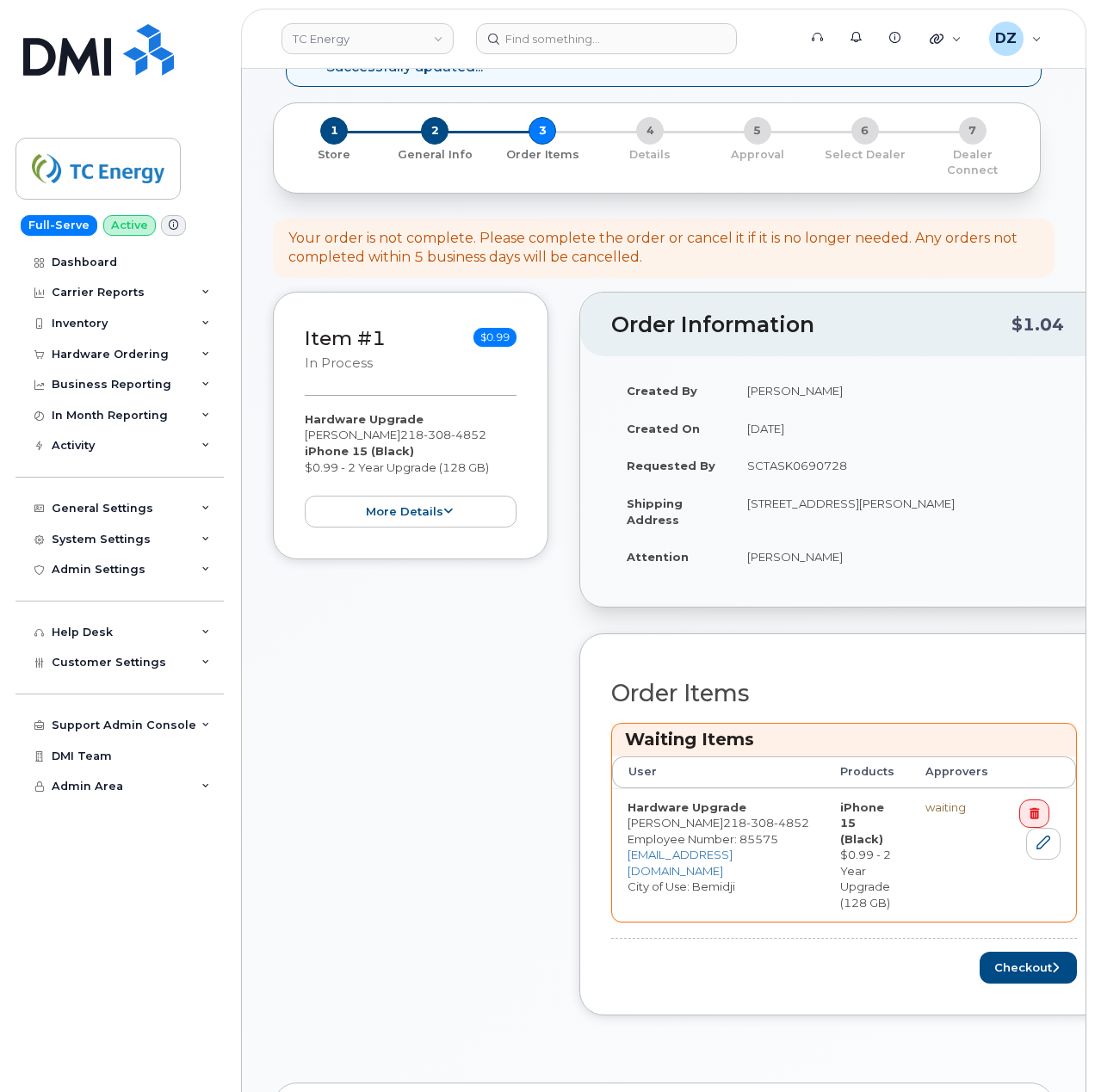
scroll to position [573, 0]
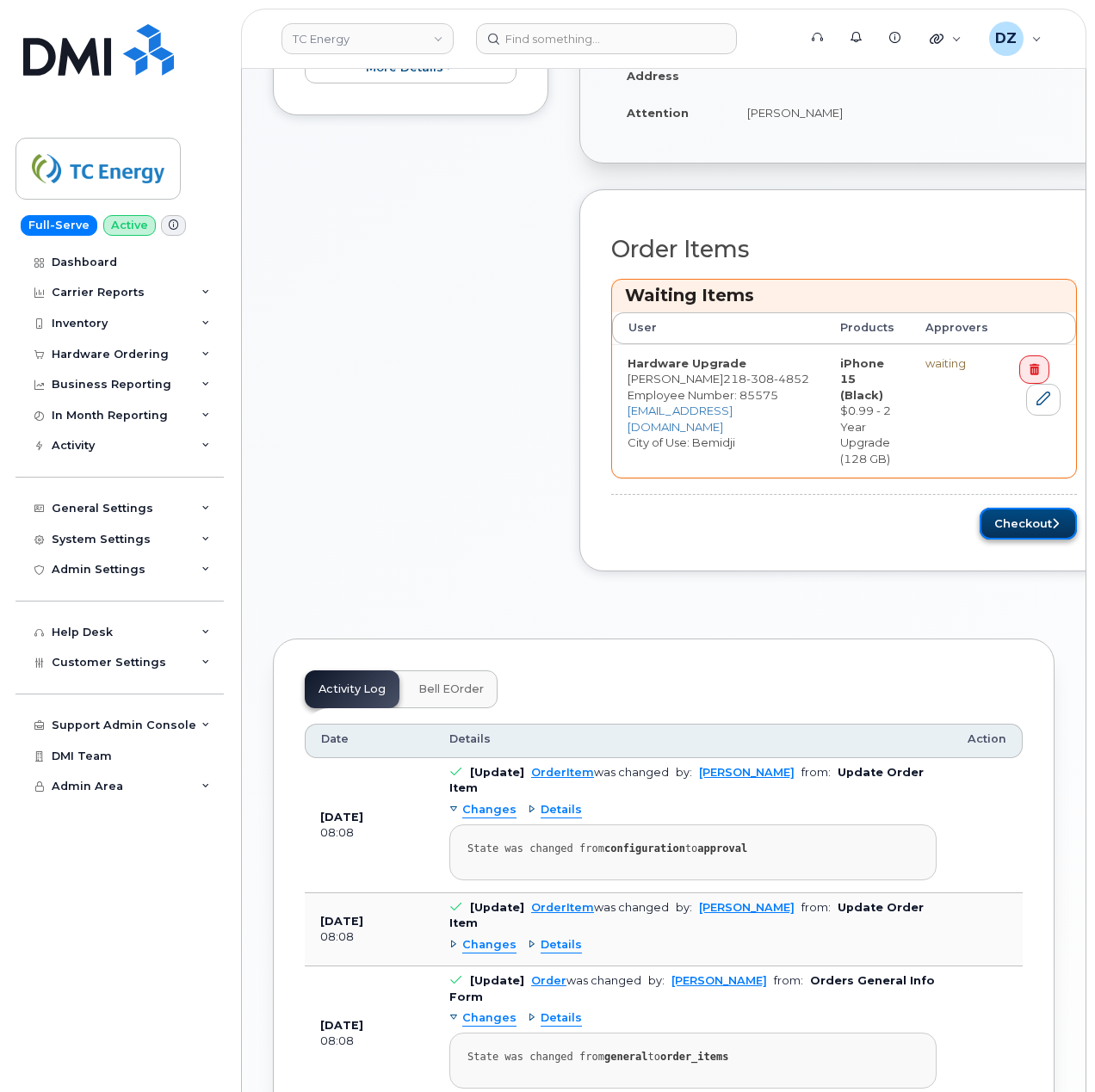
click at [980, 508] on button "Checkout" at bounding box center [1028, 523] width 97 height 31
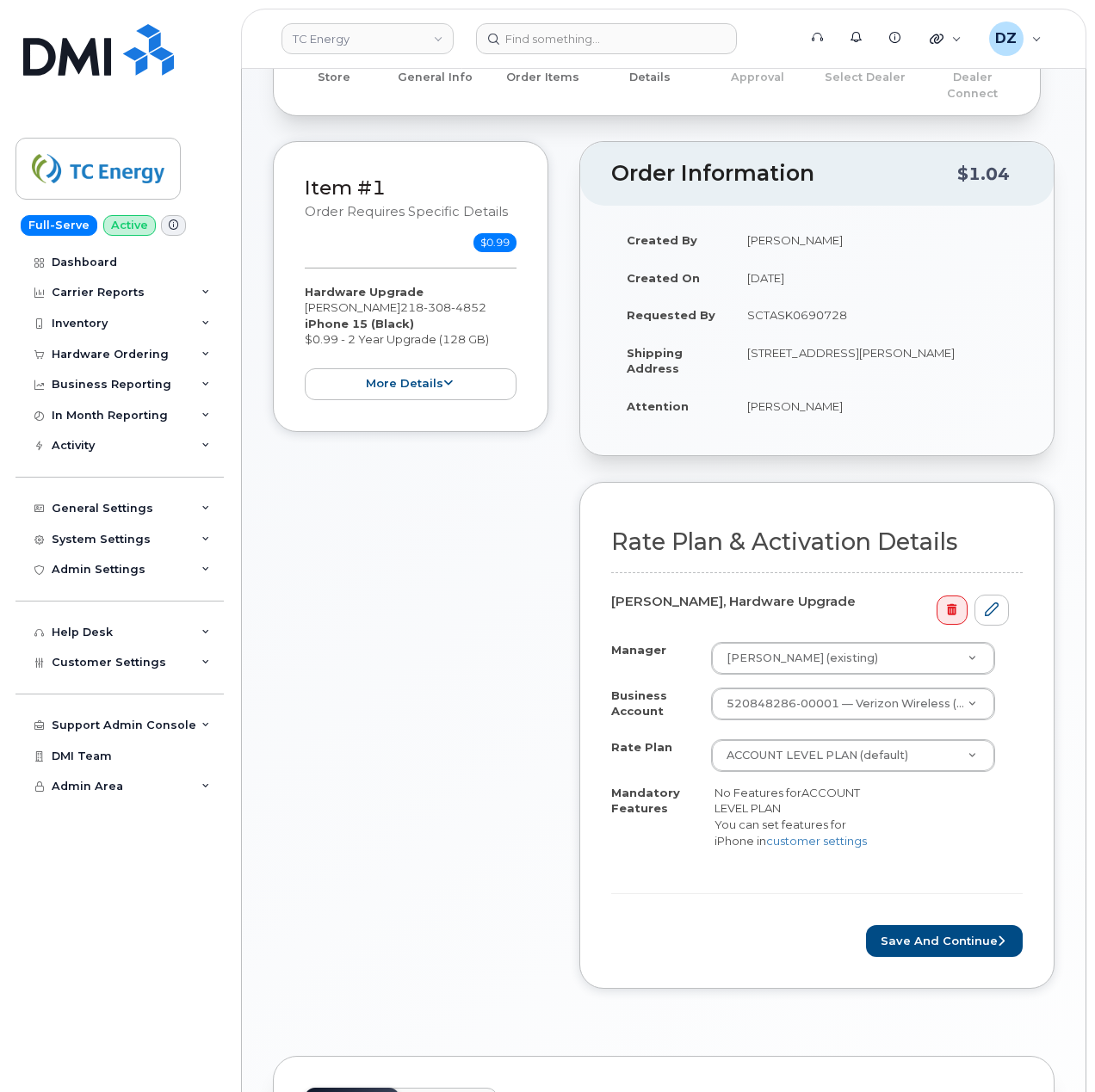
scroll to position [344, 0]
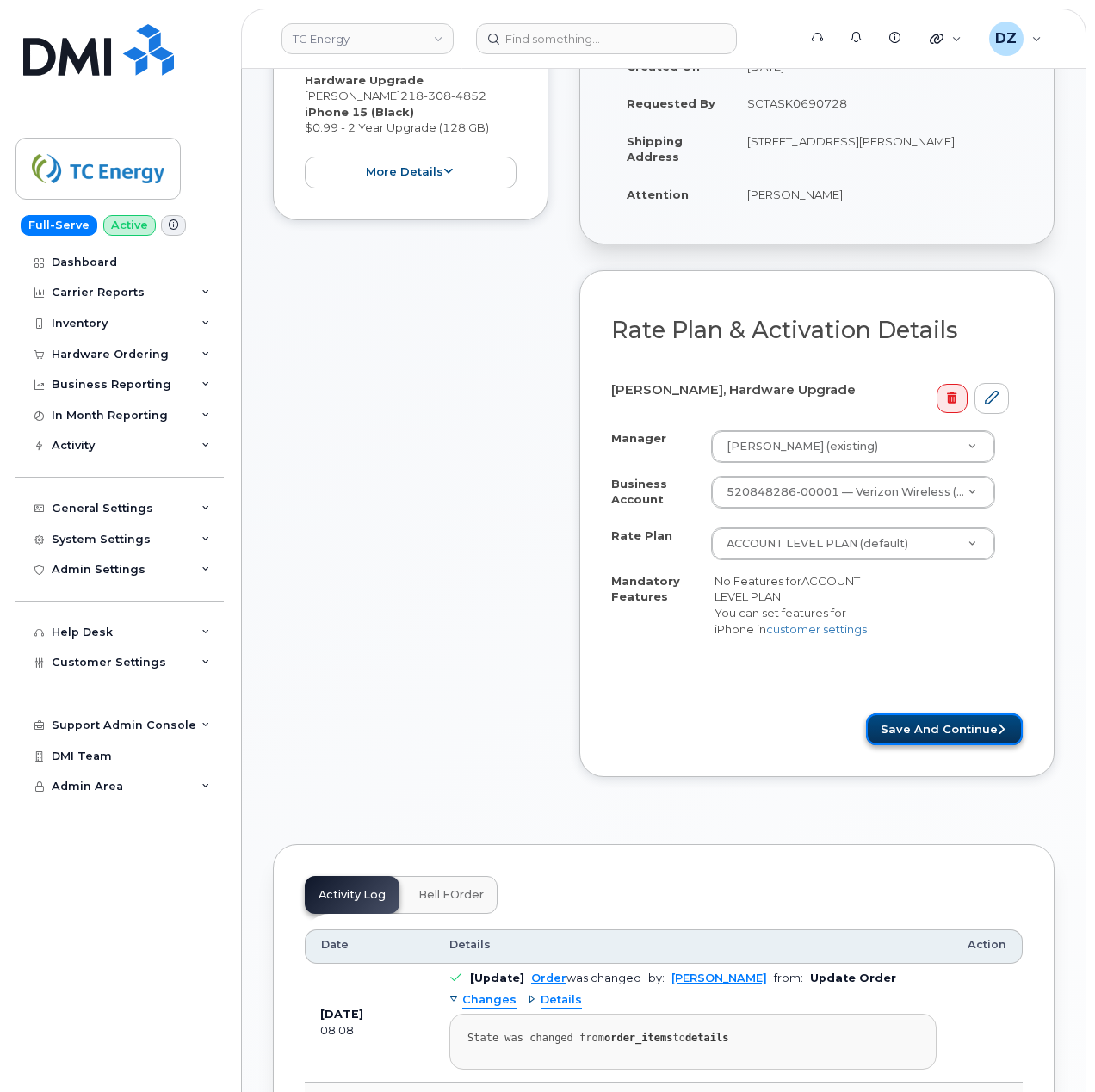
click at [918, 738] on button "Save and Continue" at bounding box center [944, 729] width 156 height 31
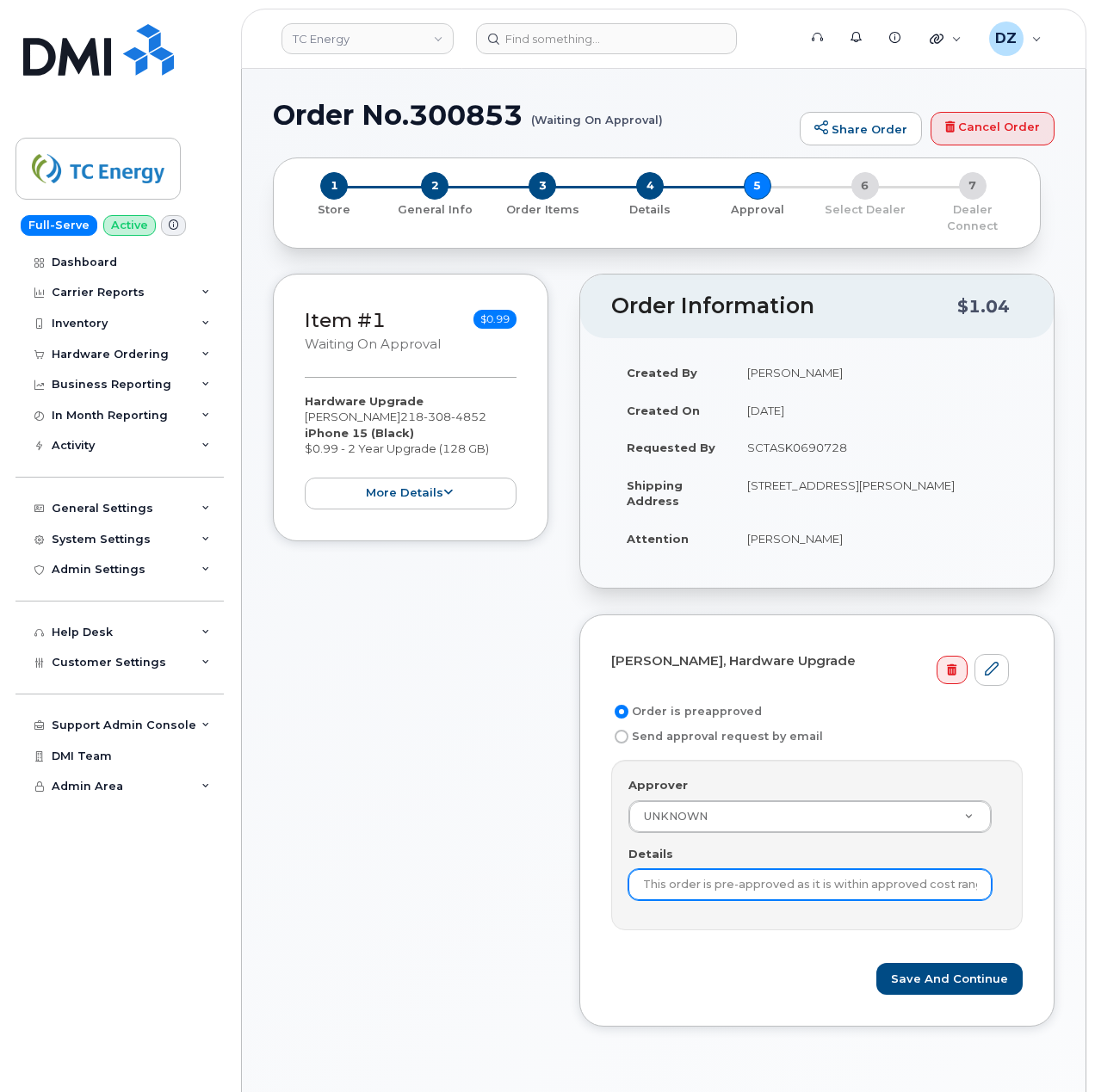
click at [866, 869] on input "This order is pre-approved as it is within approved cost range." at bounding box center [810, 884] width 363 height 31
paste input "SCTASK0690728"
type input "SCTASK0690728"
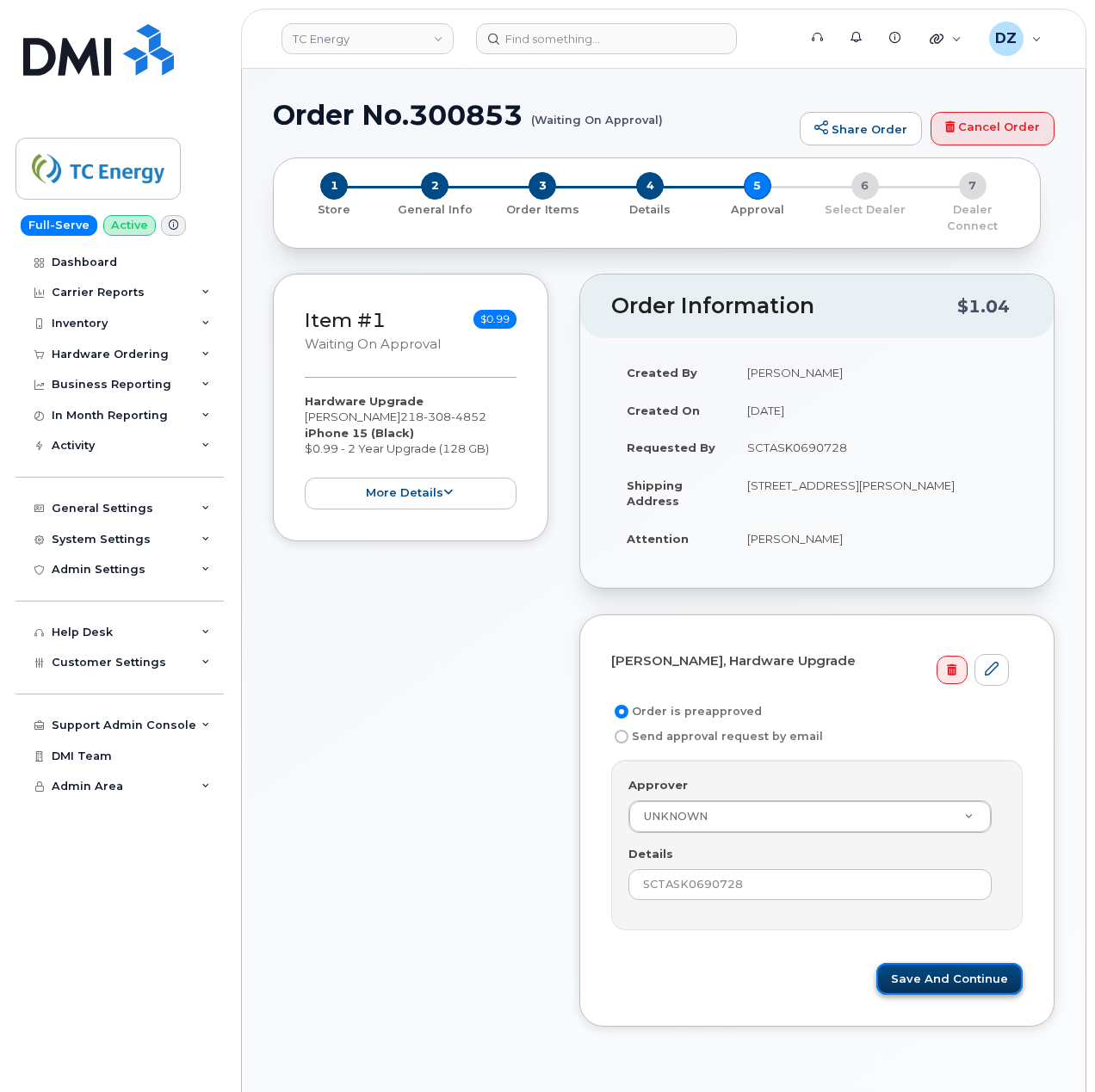
click at [931, 972] on button "Save and Continue" at bounding box center [949, 979] width 147 height 31
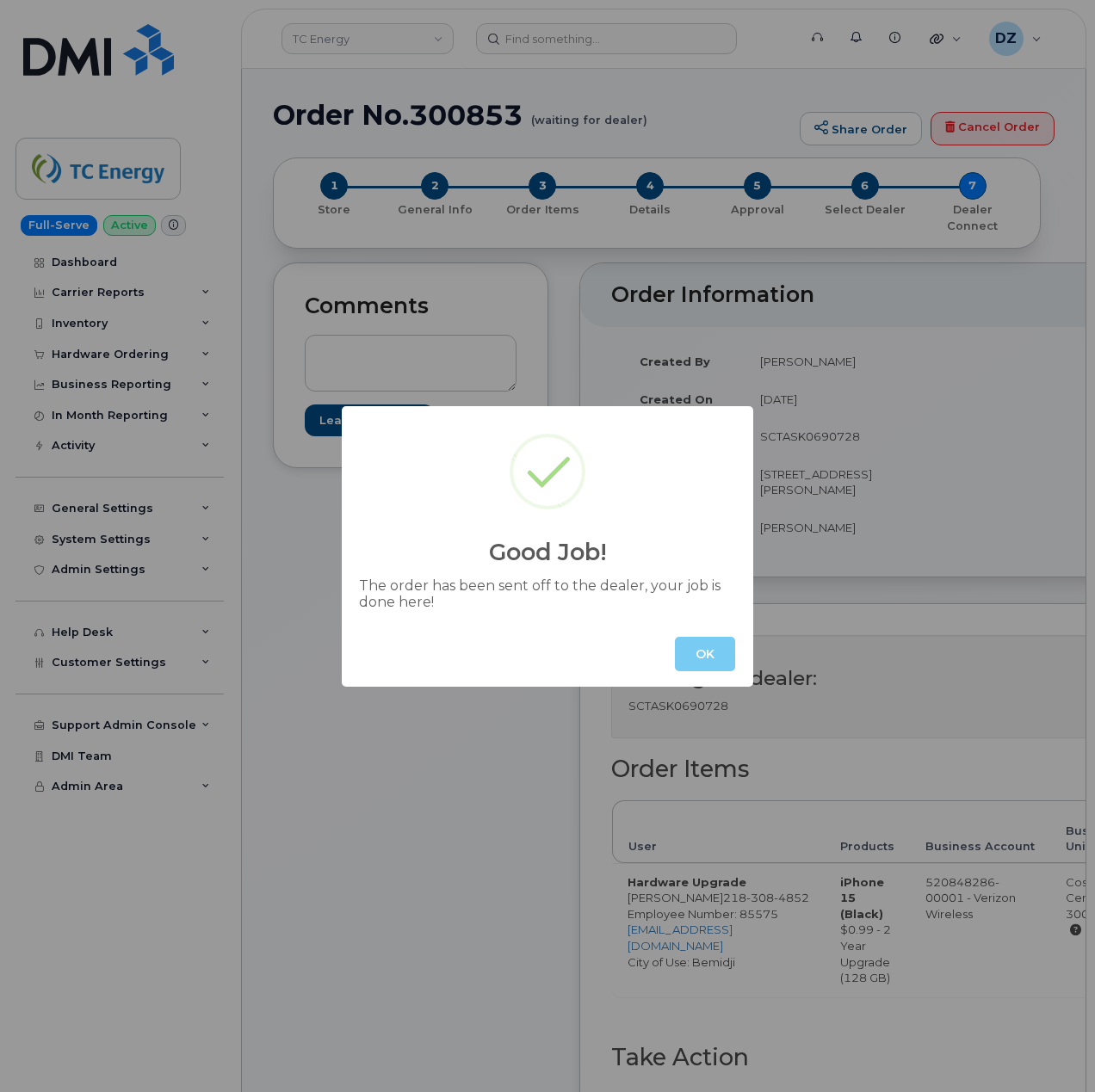
click at [706, 648] on button "OK" at bounding box center [705, 654] width 60 height 34
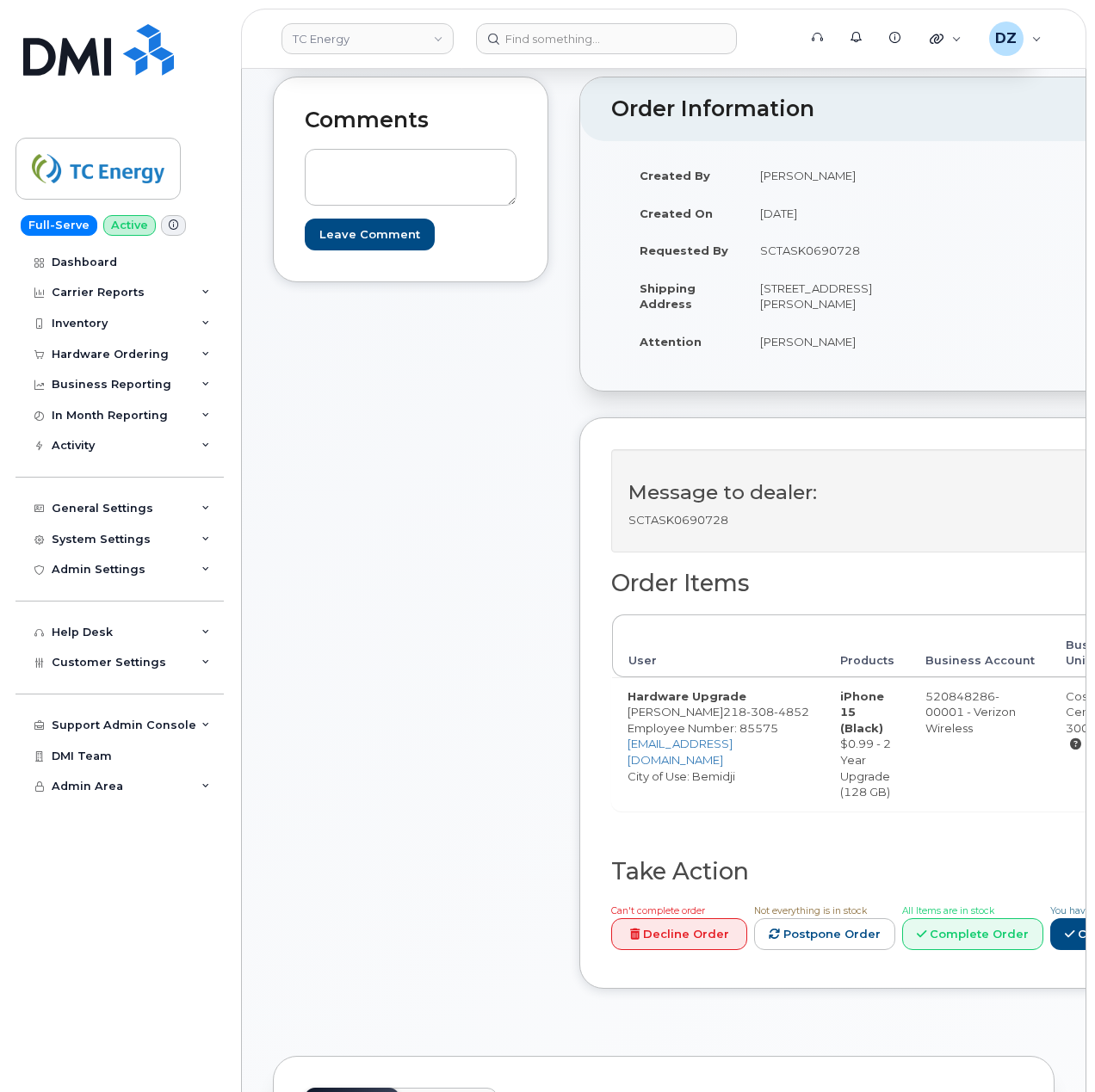
scroll to position [573, 0]
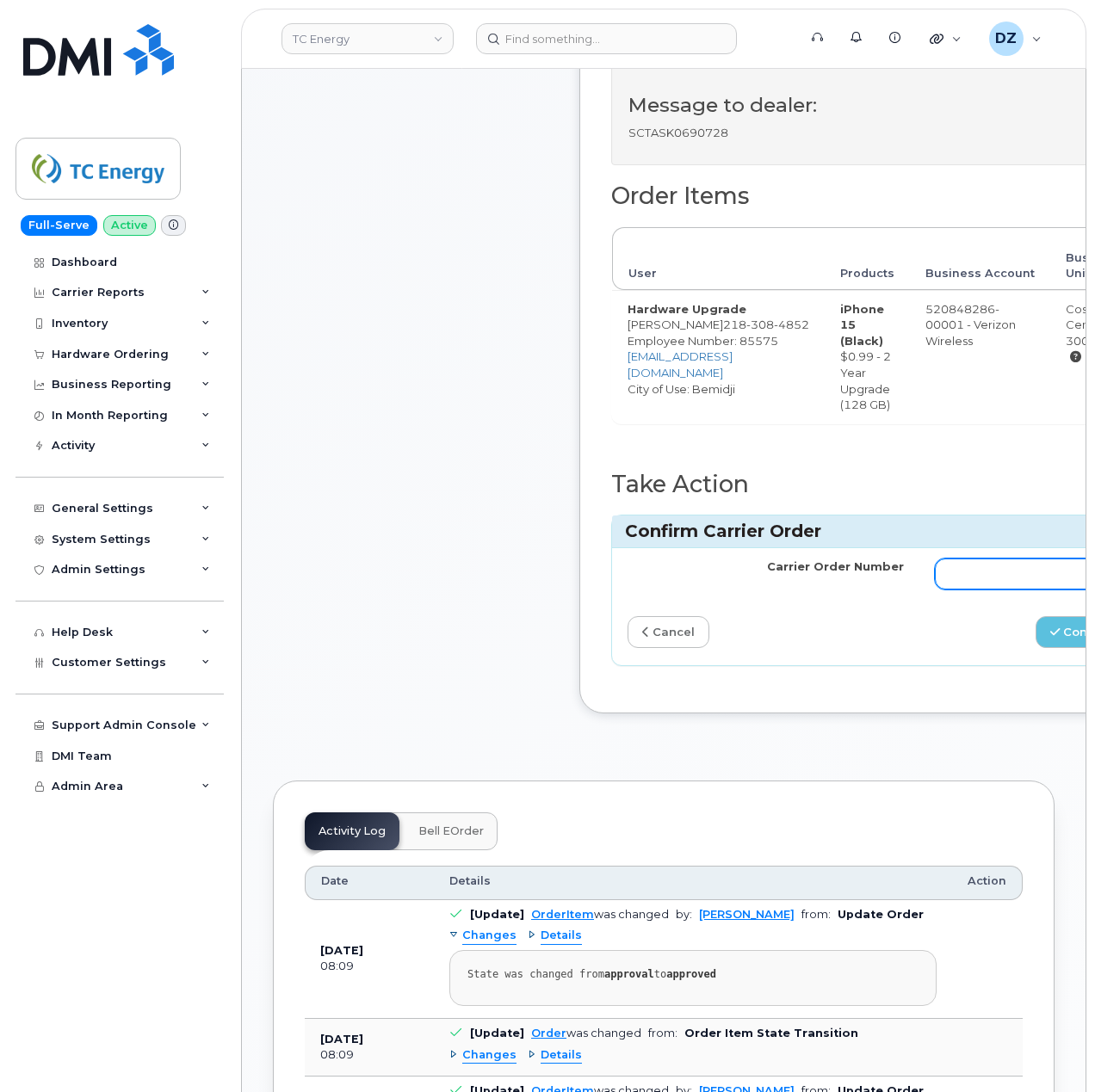
drag, startPoint x: 931, startPoint y: 613, endPoint x: 950, endPoint y: 613, distance: 19.0
click at [935, 590] on input "Carrier Order Number" at bounding box center [1073, 574] width 276 height 31
paste input "MB3000594538915"
type input "MB3000594538915"
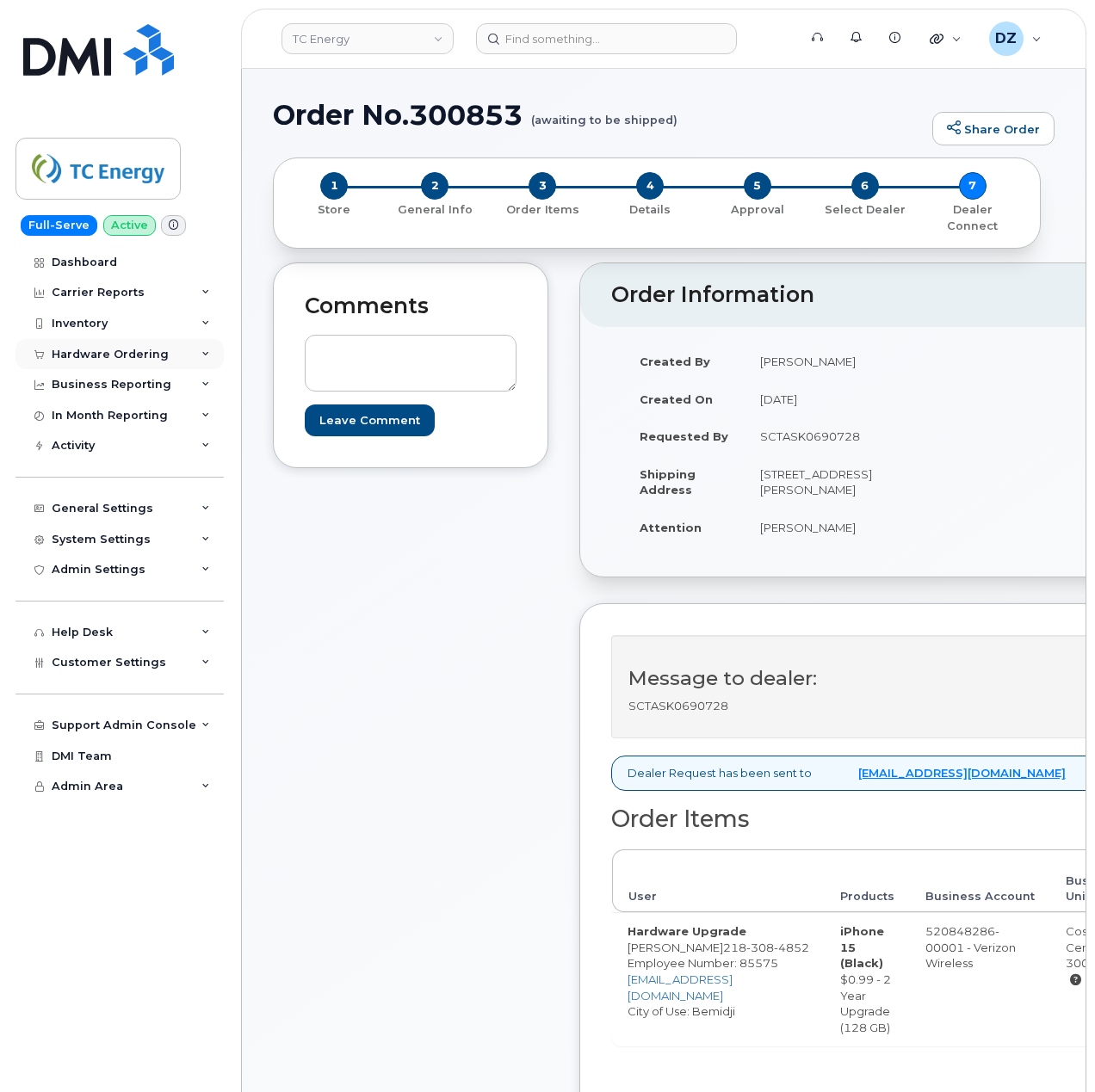
click at [156, 355] on div "Hardware Ordering" at bounding box center [110, 354] width 117 height 13
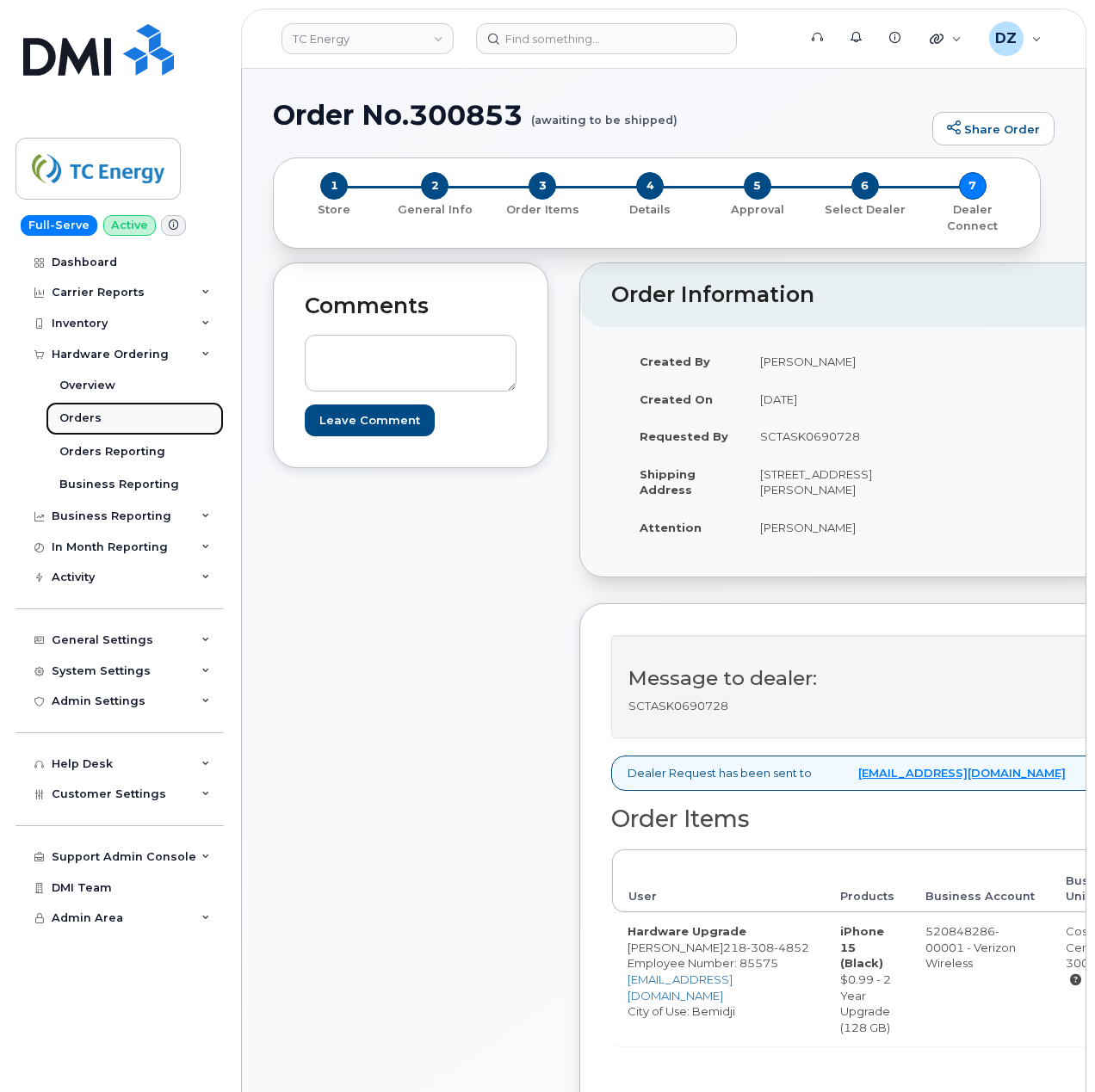
click at [131, 417] on link "Orders" at bounding box center [135, 418] width 178 height 32
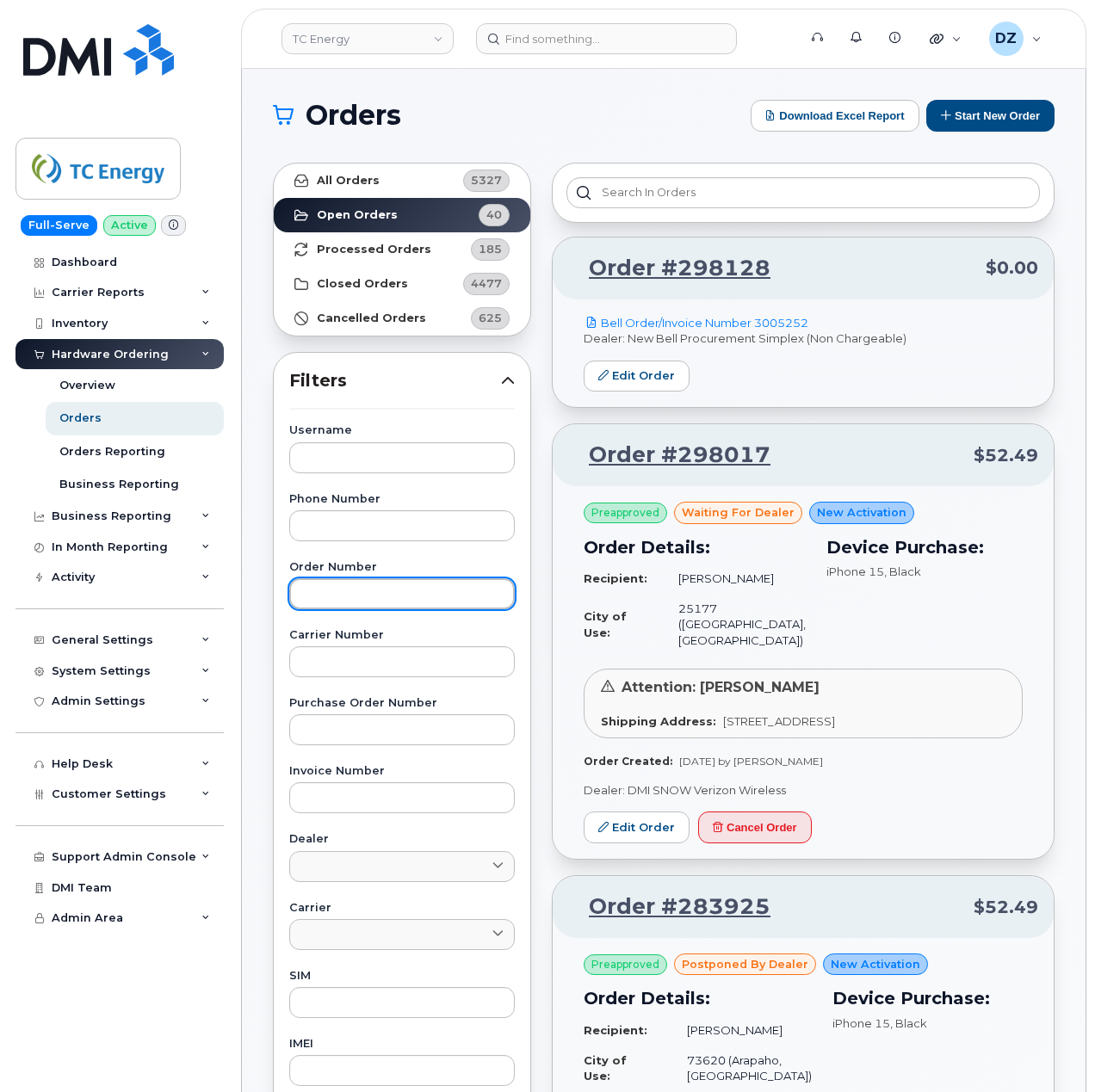
click at [349, 608] on input "text" at bounding box center [402, 594] width 226 height 31
paste input "300582"
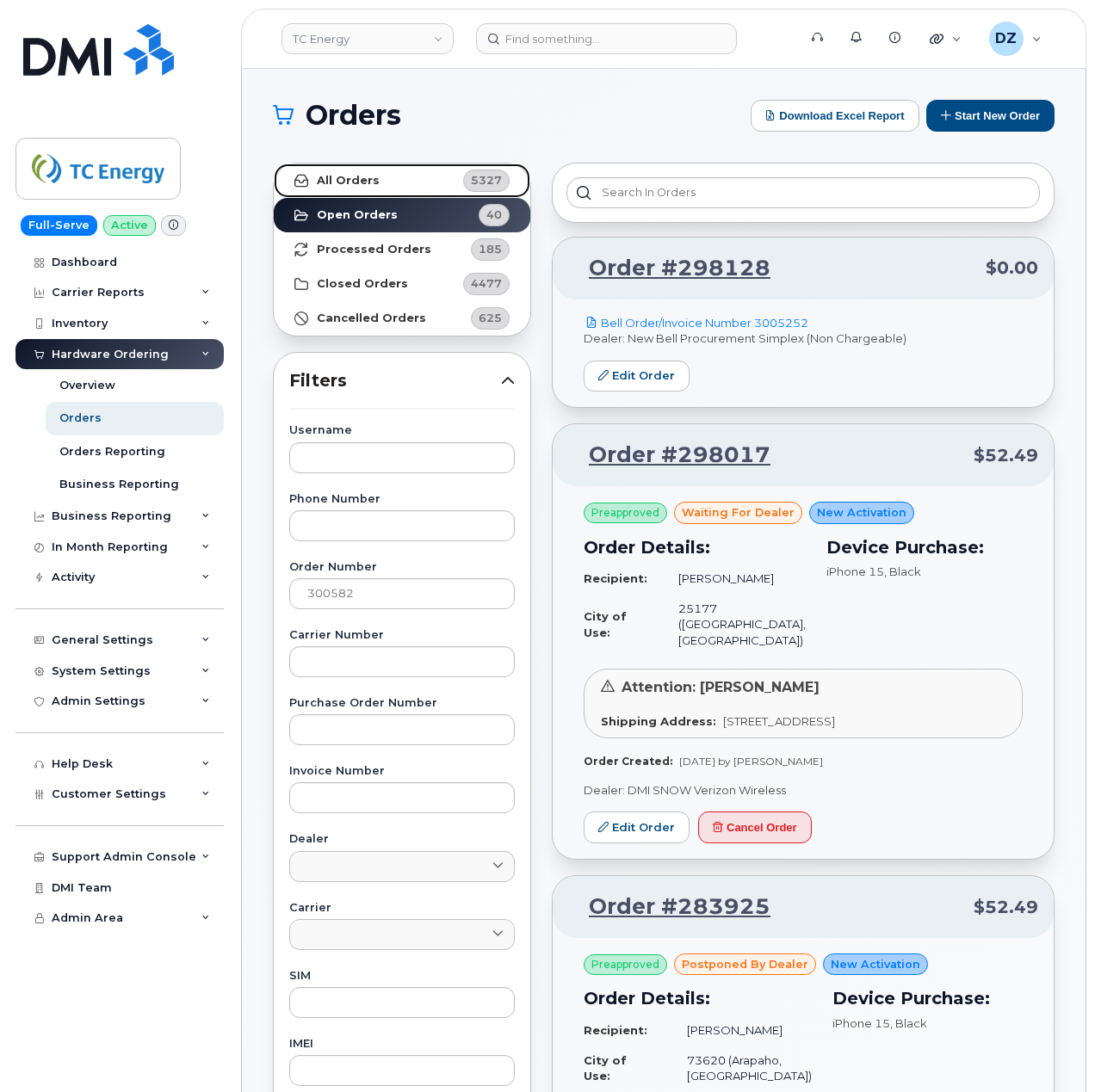
click at [396, 180] on link "All Orders 5327" at bounding box center [402, 181] width 256 height 34
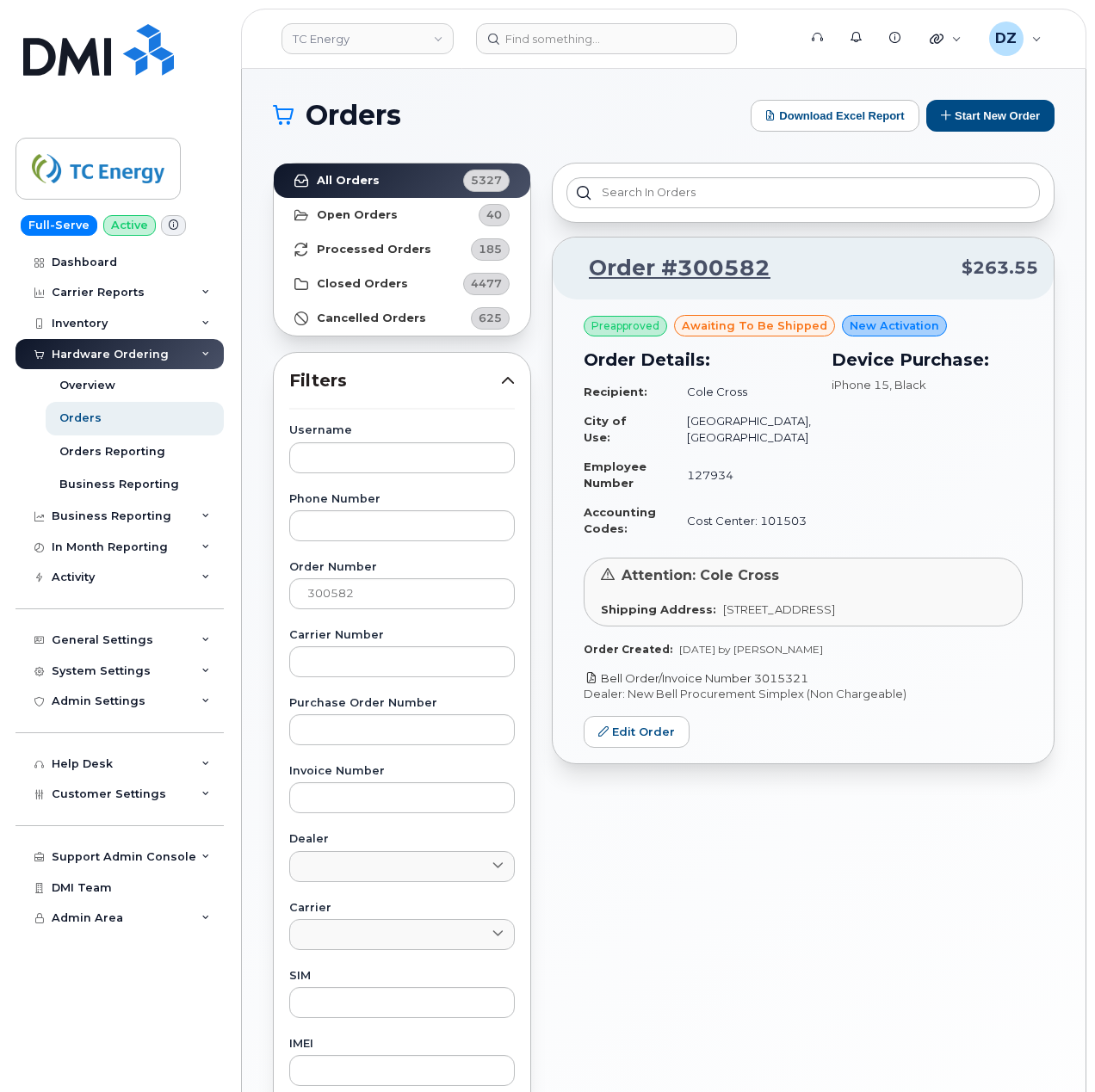
drag, startPoint x: 820, startPoint y: 680, endPoint x: 760, endPoint y: 681, distance: 60.0
click at [760, 681] on p "Bell Order/Invoice Number 3015321" at bounding box center [803, 679] width 439 height 16
copy link "3015321"
click at [329, 600] on input "300582" at bounding box center [402, 594] width 226 height 31
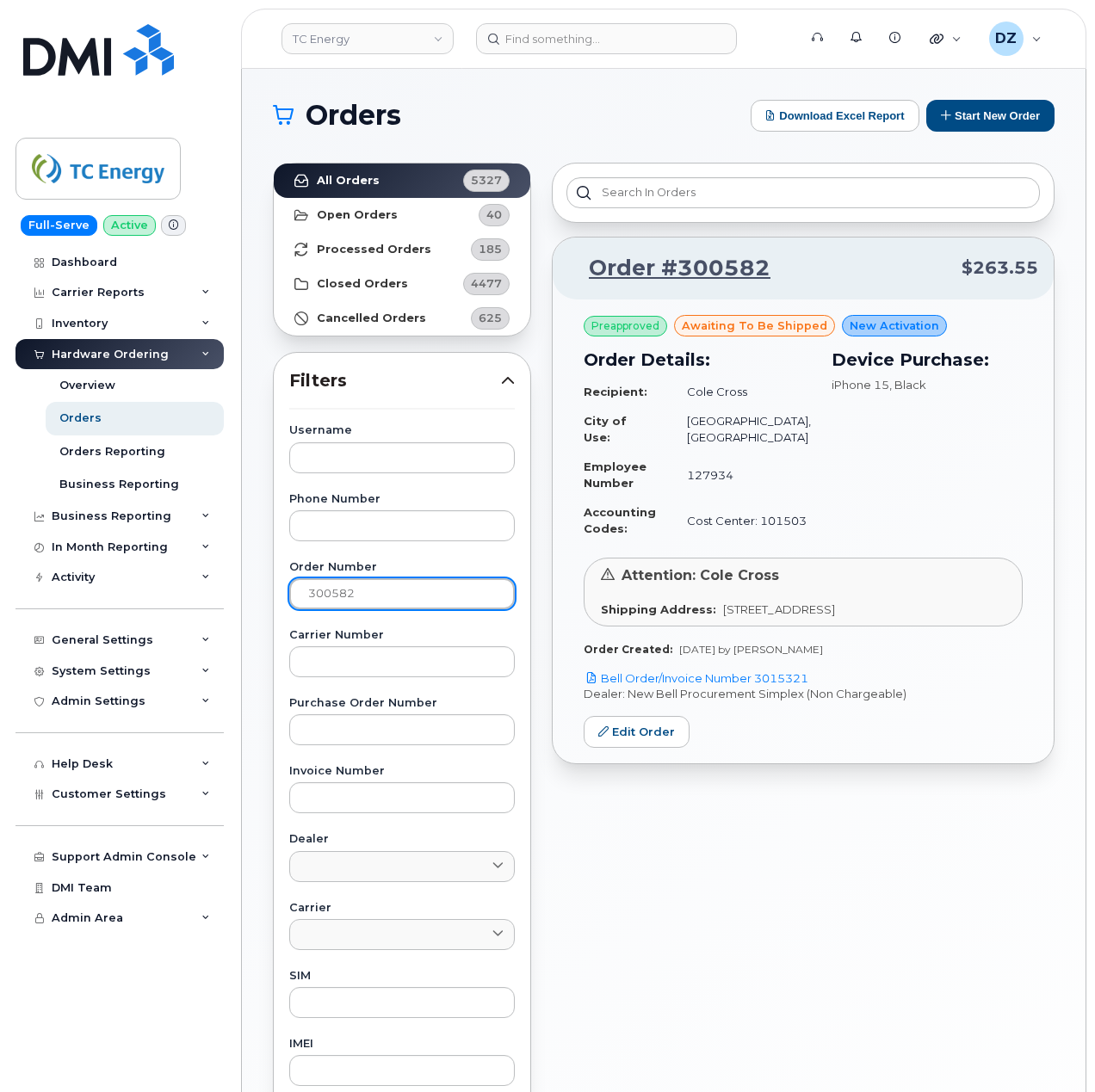
click at [329, 600] on input "300582" at bounding box center [402, 594] width 226 height 31
click at [412, 586] on input "300582" at bounding box center [402, 594] width 226 height 31
paste input "690"
type input "300690"
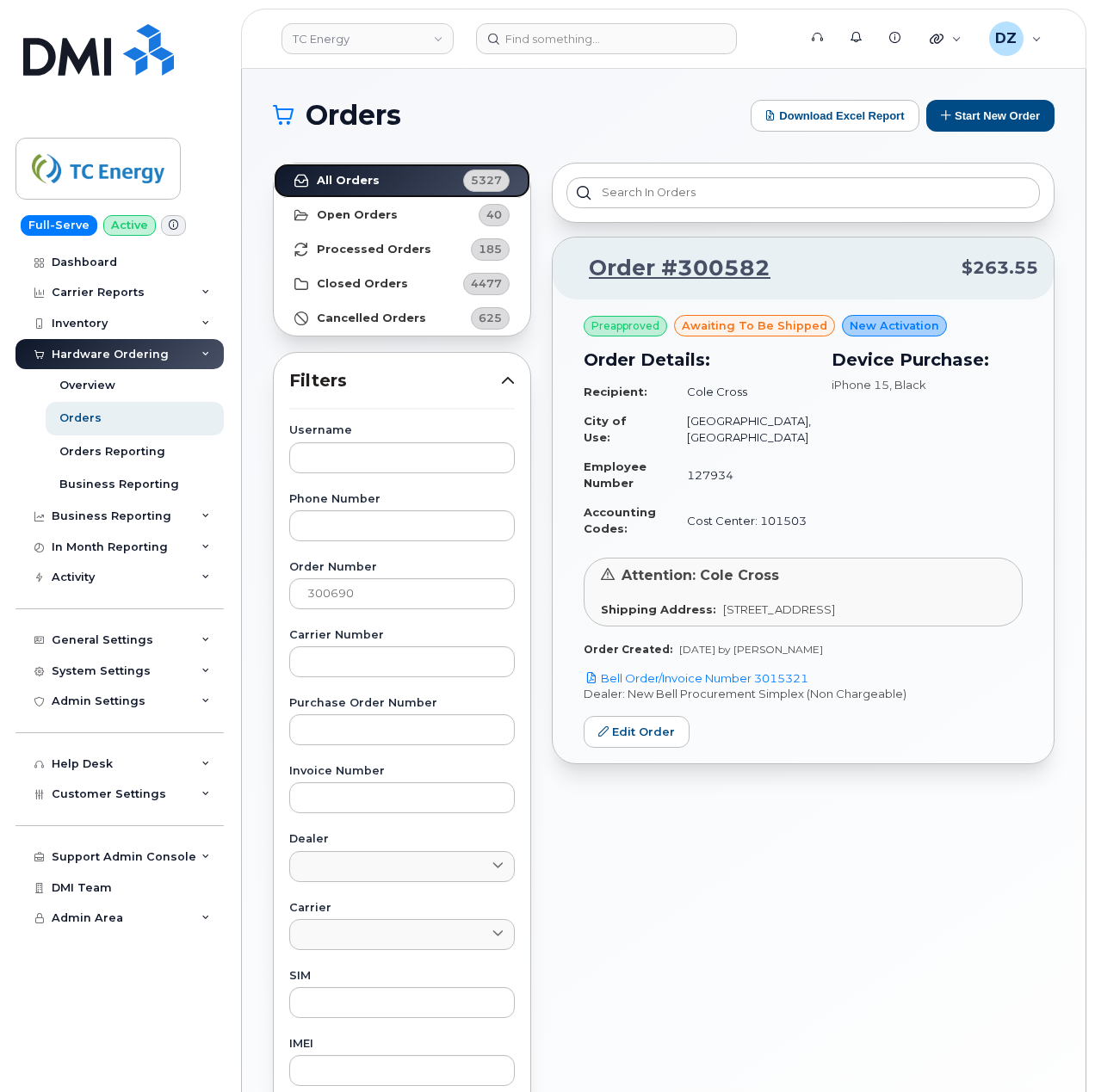
click at [373, 181] on strong "All Orders" at bounding box center [348, 180] width 63 height 13
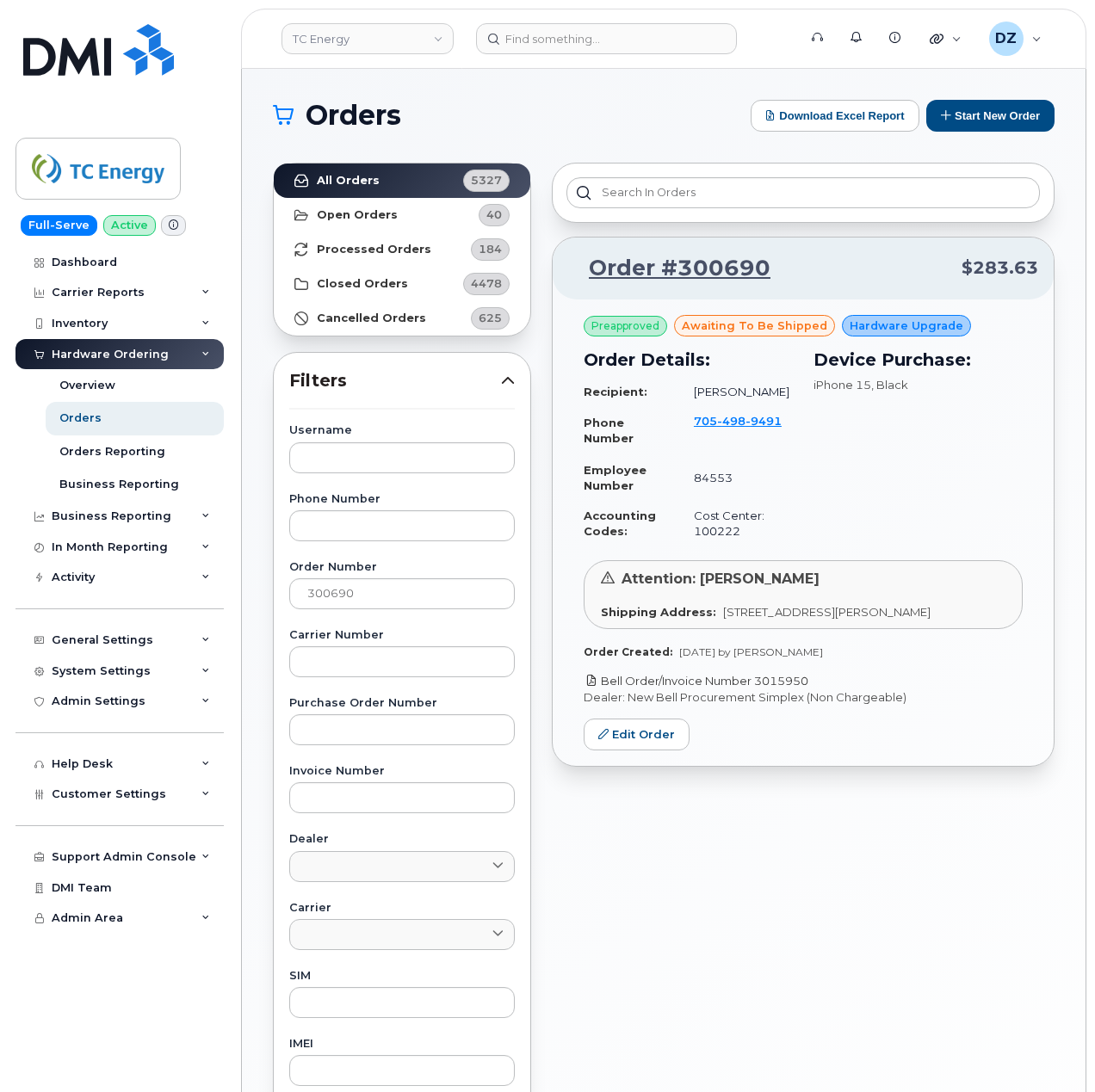
drag, startPoint x: 826, startPoint y: 682, endPoint x: 761, endPoint y: 682, distance: 65.0
click at [761, 682] on p "Bell Order/Invoice Number 3015950" at bounding box center [803, 681] width 439 height 16
copy link "3015950"
click at [327, 590] on input "300690" at bounding box center [402, 594] width 226 height 31
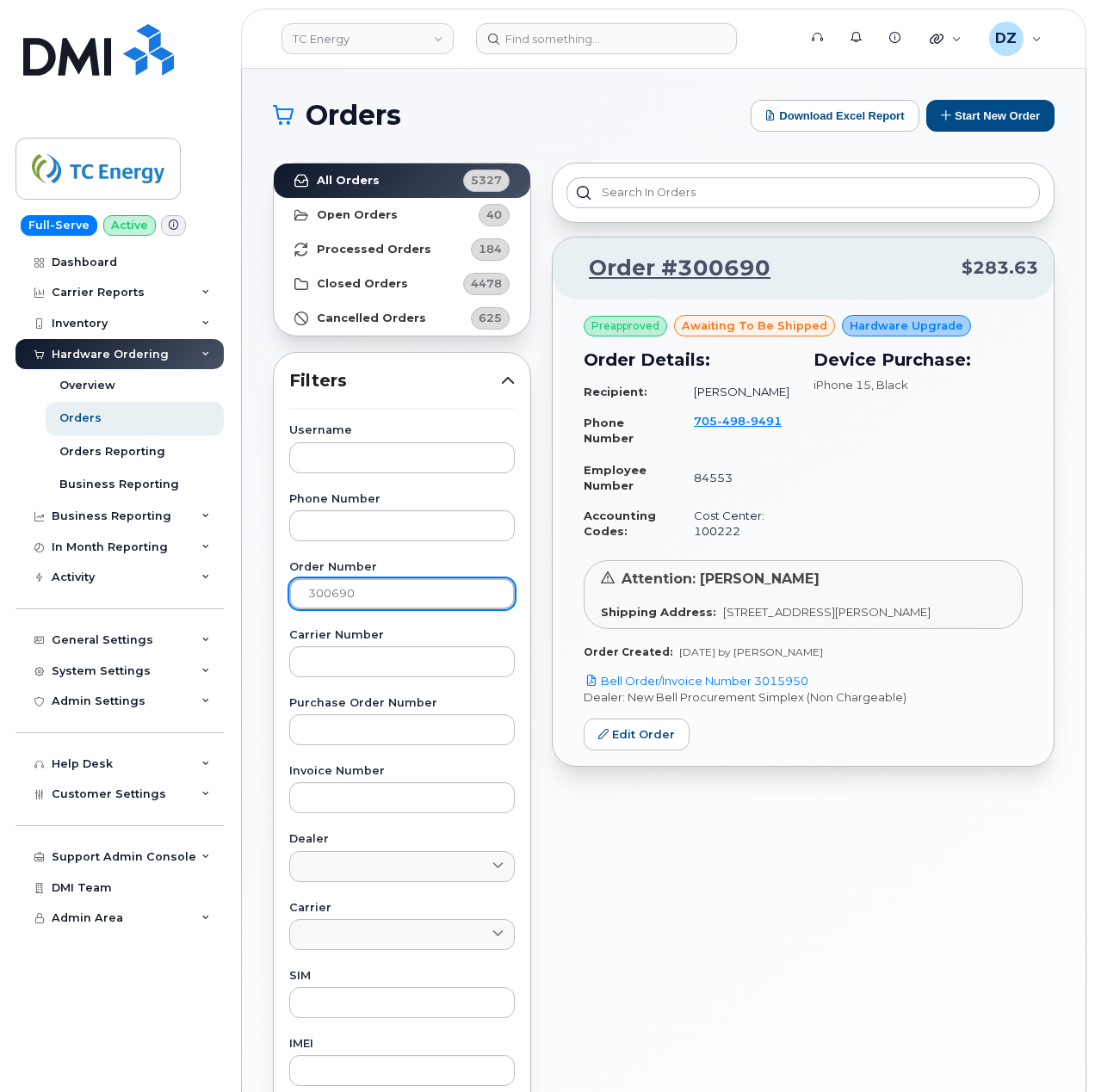
click at [327, 590] on input "300690" at bounding box center [402, 594] width 226 height 31
click at [378, 586] on input "300690" at bounding box center [402, 594] width 226 height 31
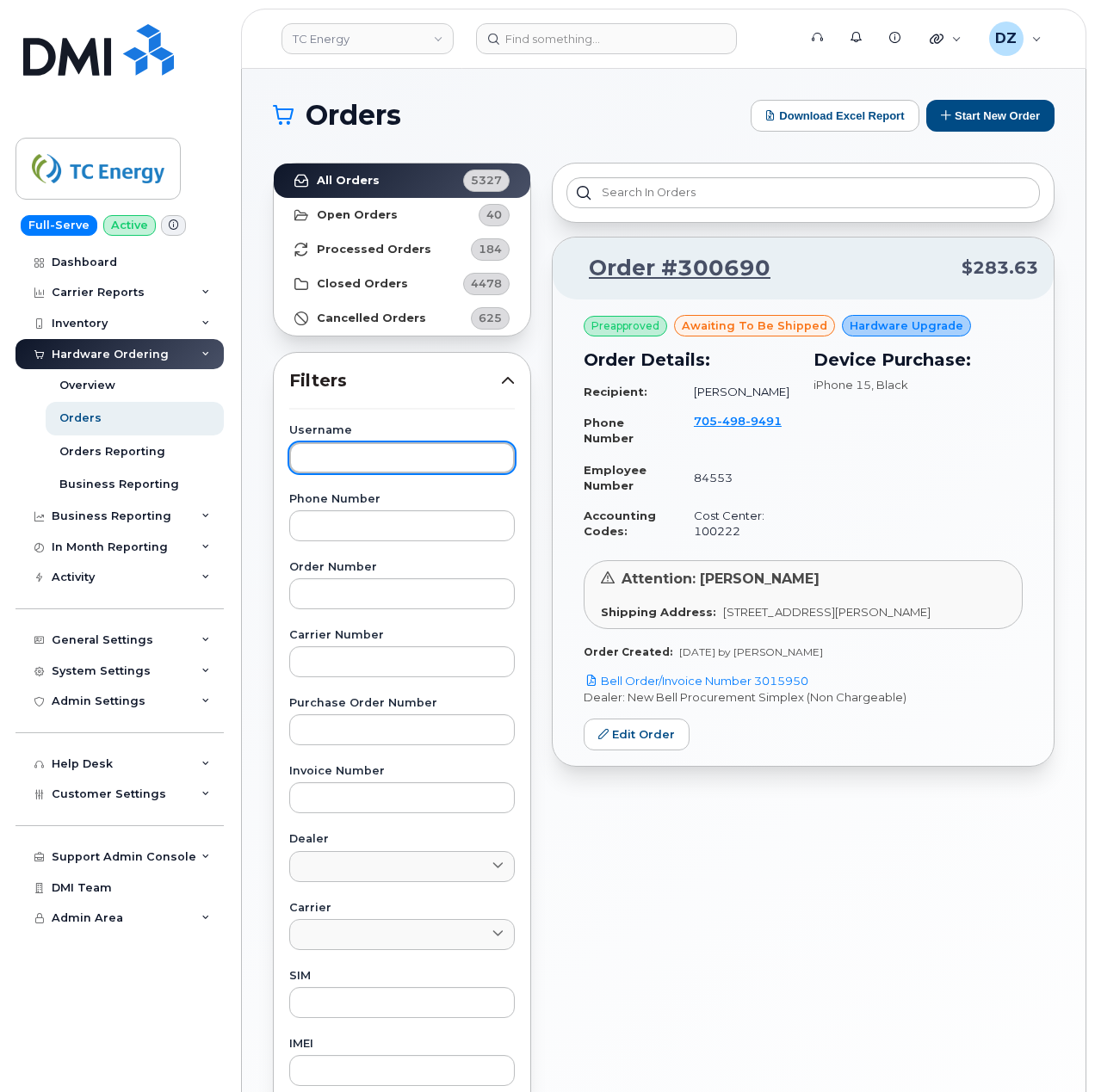
click at [353, 448] on input "text" at bounding box center [402, 457] width 226 height 31
paste input "[PERSON_NAME]"
click at [362, 180] on strong "All Orders" at bounding box center [348, 180] width 63 height 13
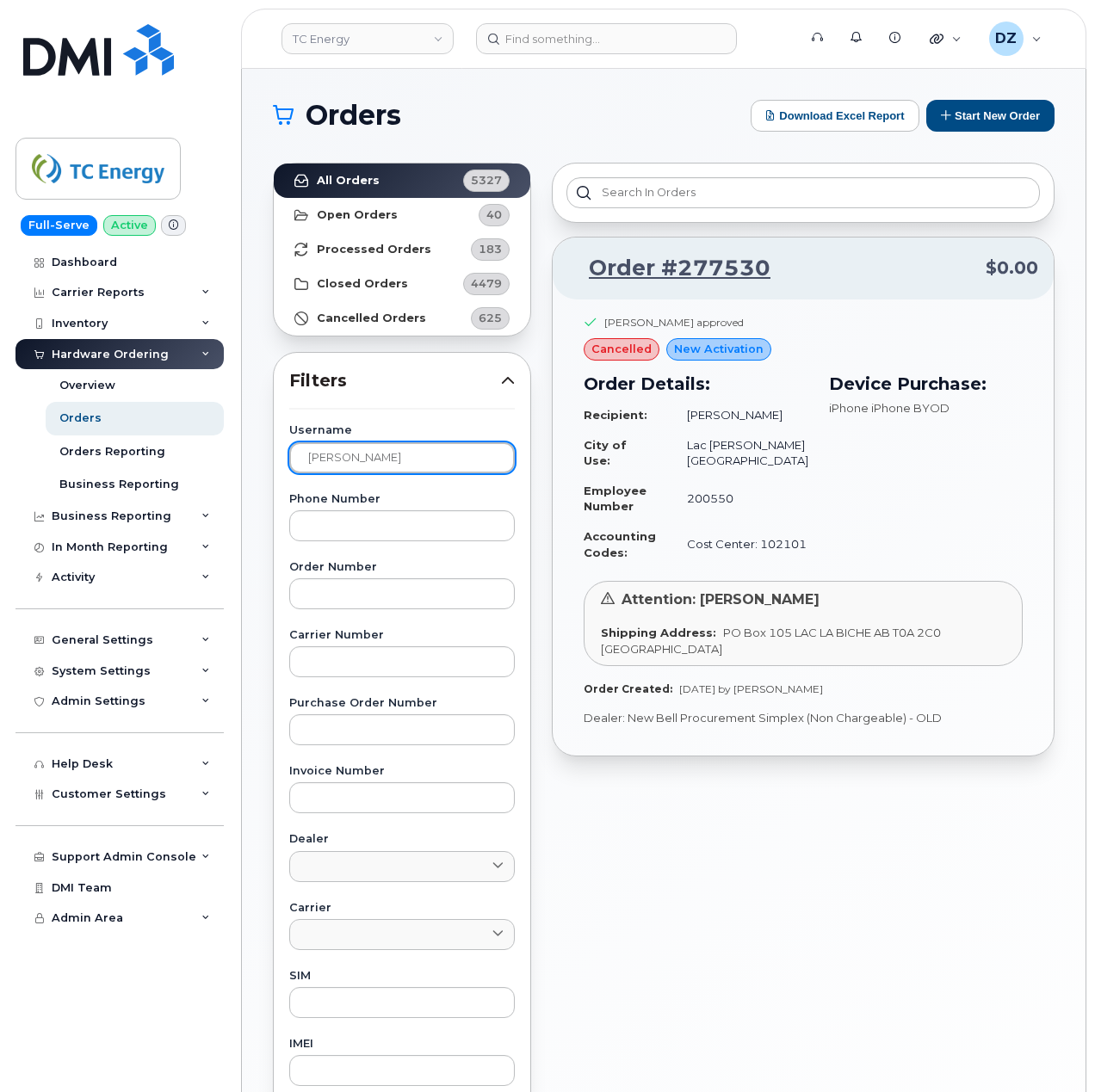
click at [366, 455] on input "[PERSON_NAME]" at bounding box center [402, 457] width 226 height 31
paste input "[PERSON_NAME]"
type input "[PERSON_NAME]"
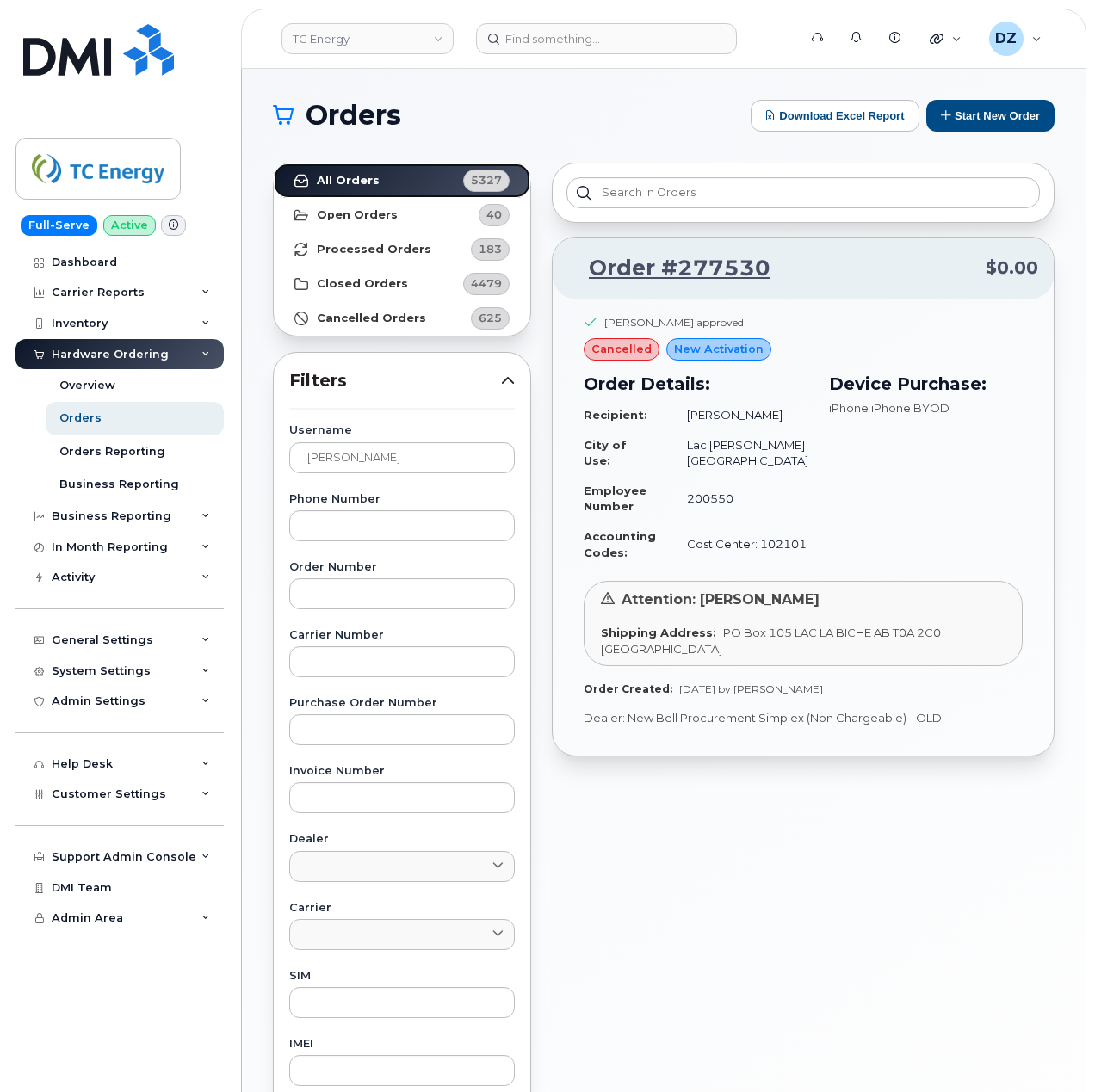
click at [372, 180] on strong "All Orders" at bounding box center [348, 180] width 63 height 13
